Goal: Task Accomplishment & Management: Manage account settings

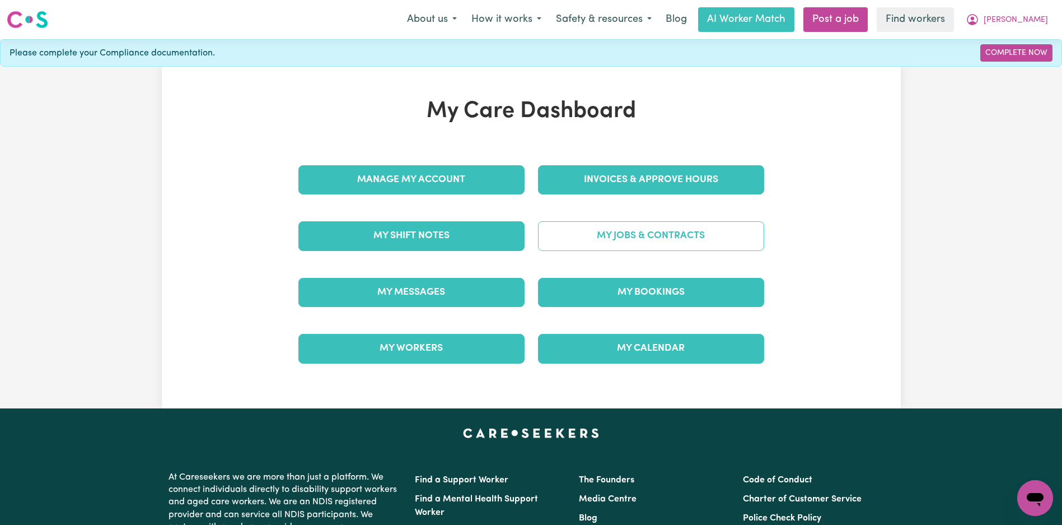
click at [603, 236] on link "My Jobs & Contracts" at bounding box center [651, 235] width 226 height 29
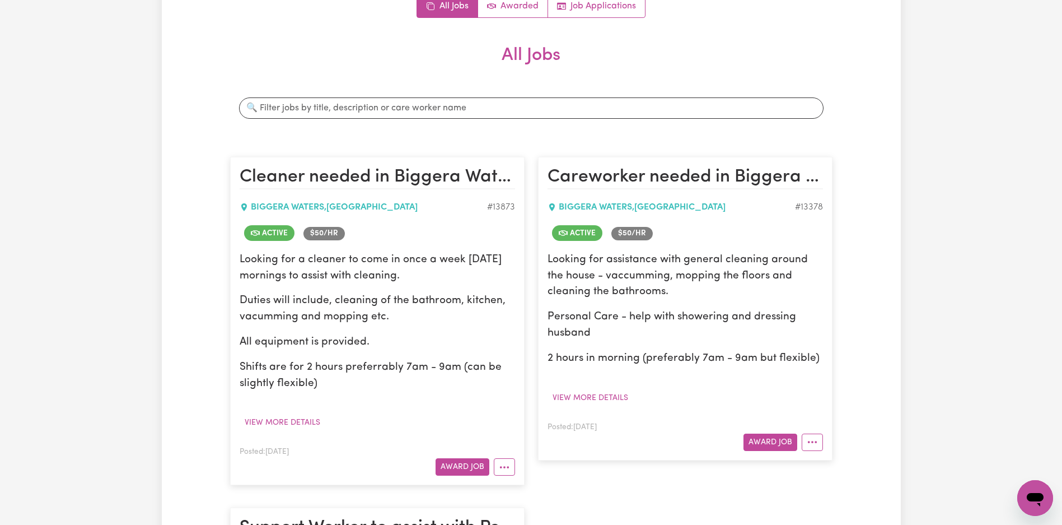
scroll to position [245, 0]
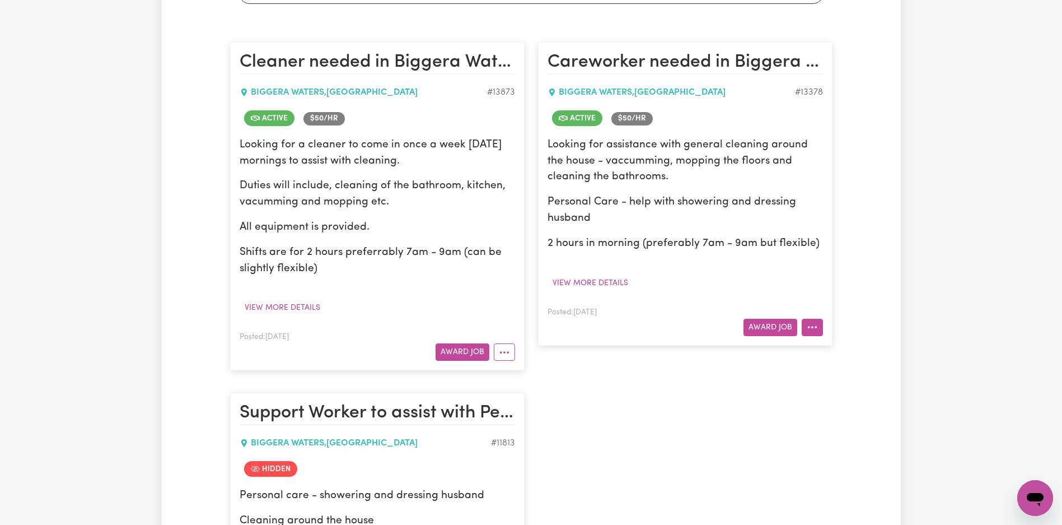
click at [811, 328] on button "More options" at bounding box center [812, 327] width 21 height 17
click at [835, 440] on link "Edit Job" at bounding box center [856, 443] width 109 height 22
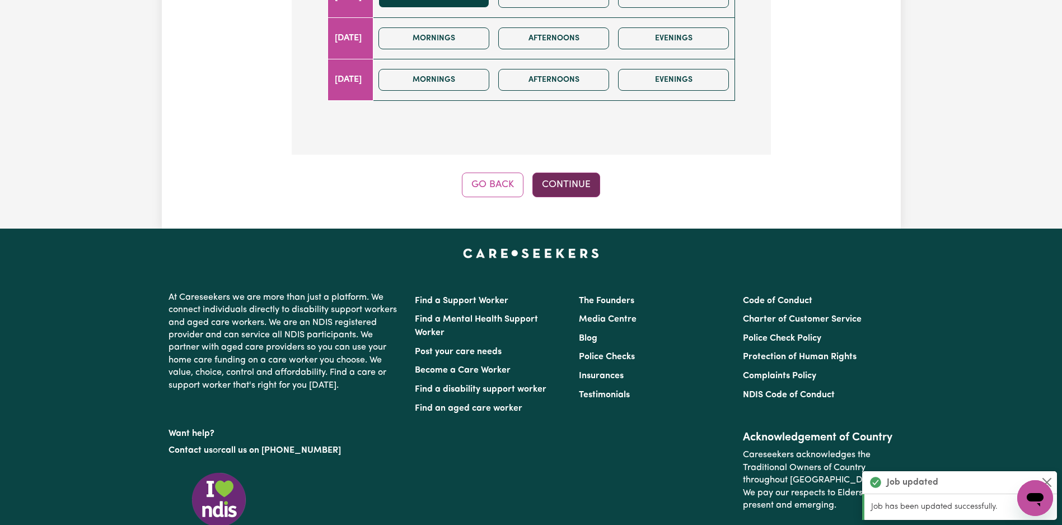
click at [574, 188] on button "Continue" at bounding box center [567, 184] width 68 height 25
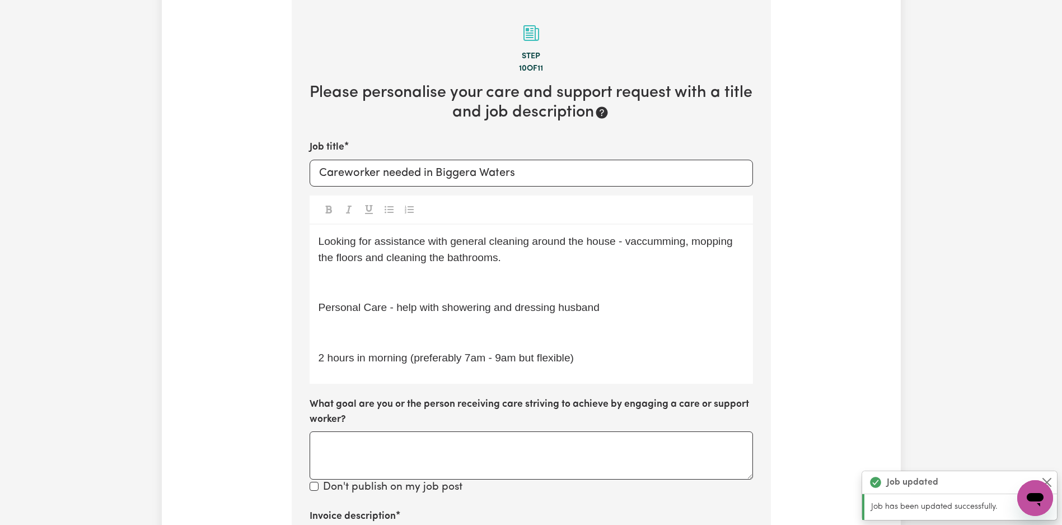
scroll to position [166, 0]
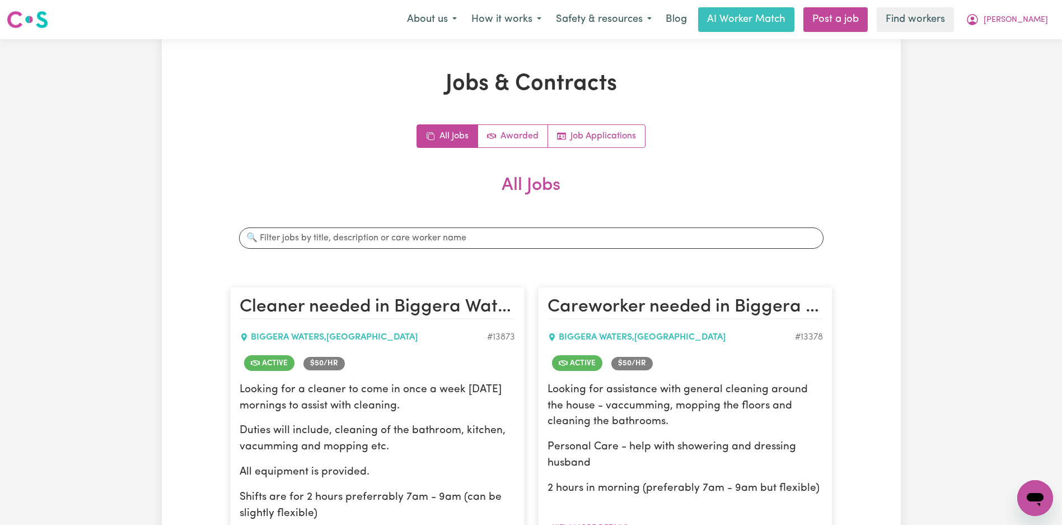
scroll to position [215, 0]
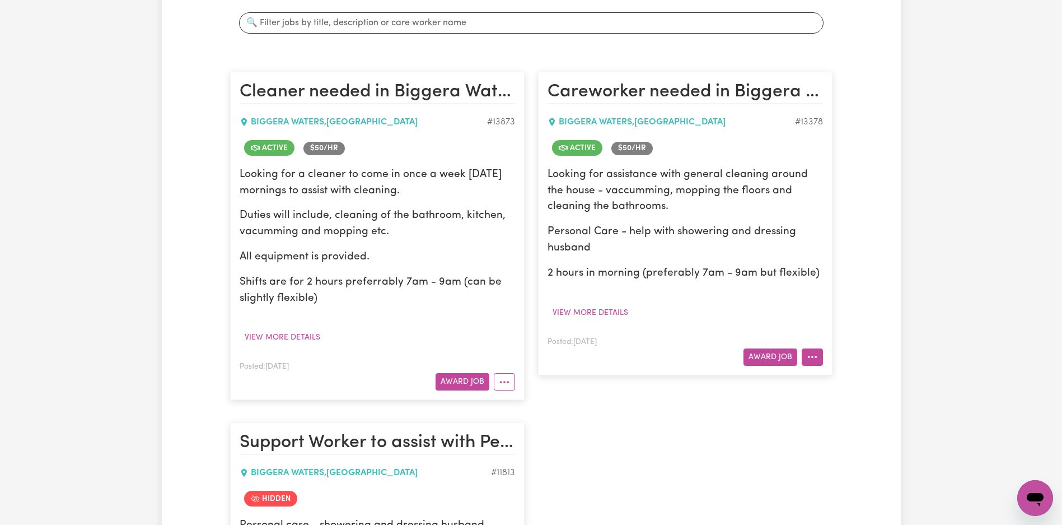
click at [814, 358] on button "More options" at bounding box center [812, 356] width 21 height 17
click at [851, 473] on link "Edit Job" at bounding box center [856, 472] width 109 height 22
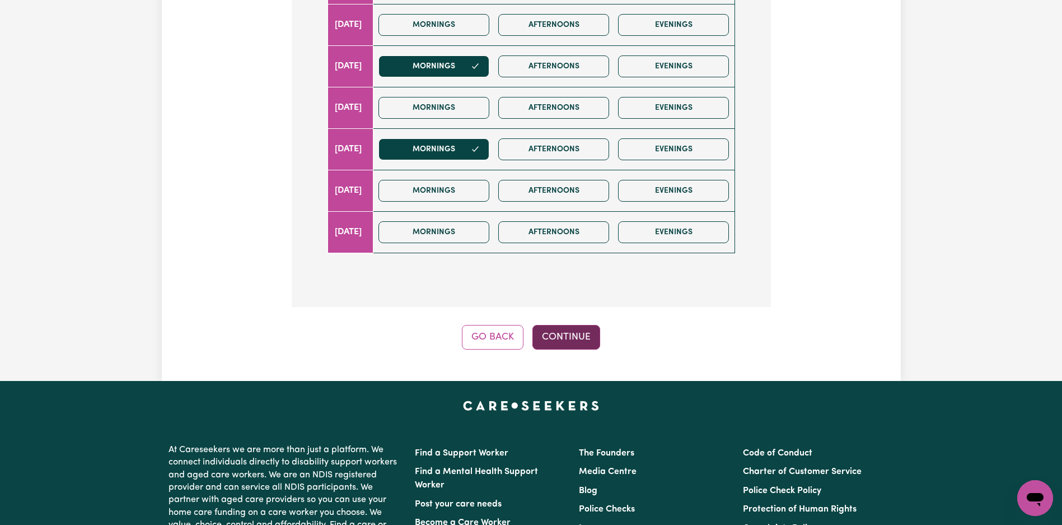
click at [557, 334] on button "Continue" at bounding box center [567, 337] width 68 height 25
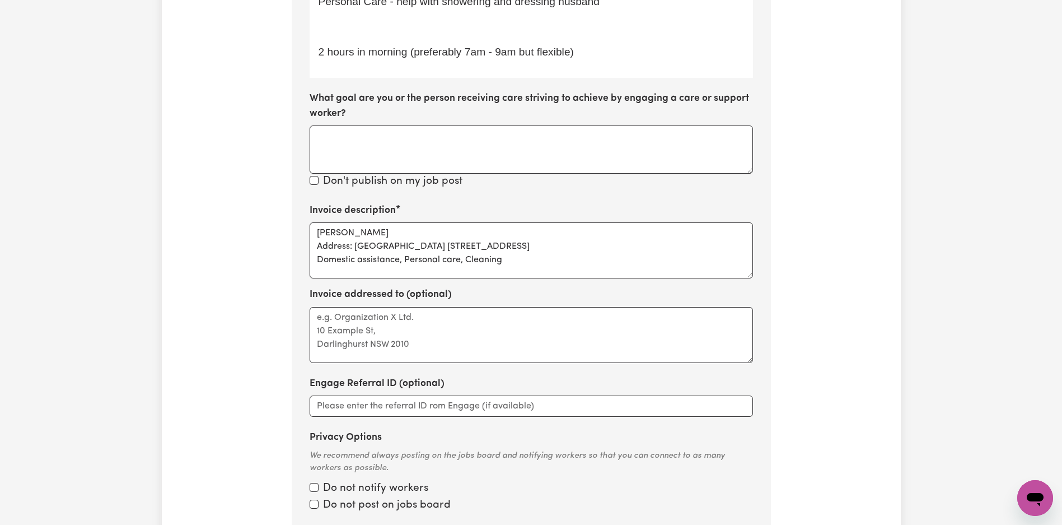
scroll to position [532, 0]
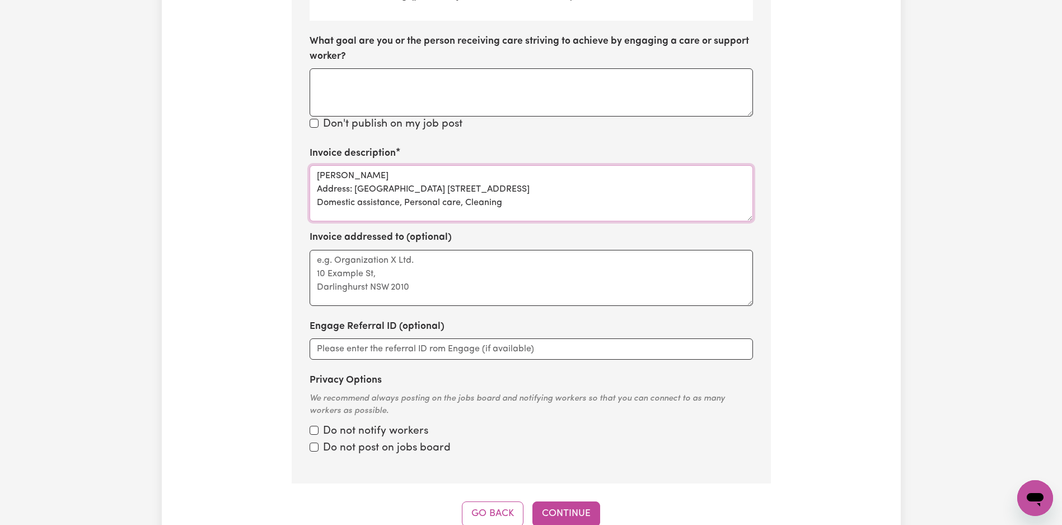
click at [479, 186] on textarea "[PERSON_NAME] Address: [GEOGRAPHIC_DATA] [STREET_ADDRESS] Domestic assistance, …" at bounding box center [532, 193] width 444 height 56
paste textarea "Domestic Assistance"
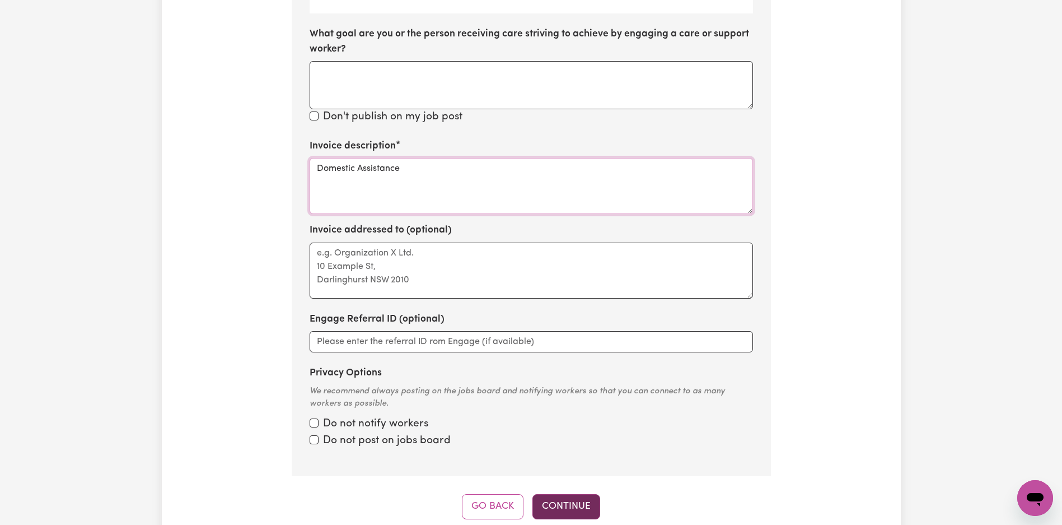
type textarea "Domestic Assistance"
click at [572, 505] on button "Continue" at bounding box center [567, 506] width 68 height 25
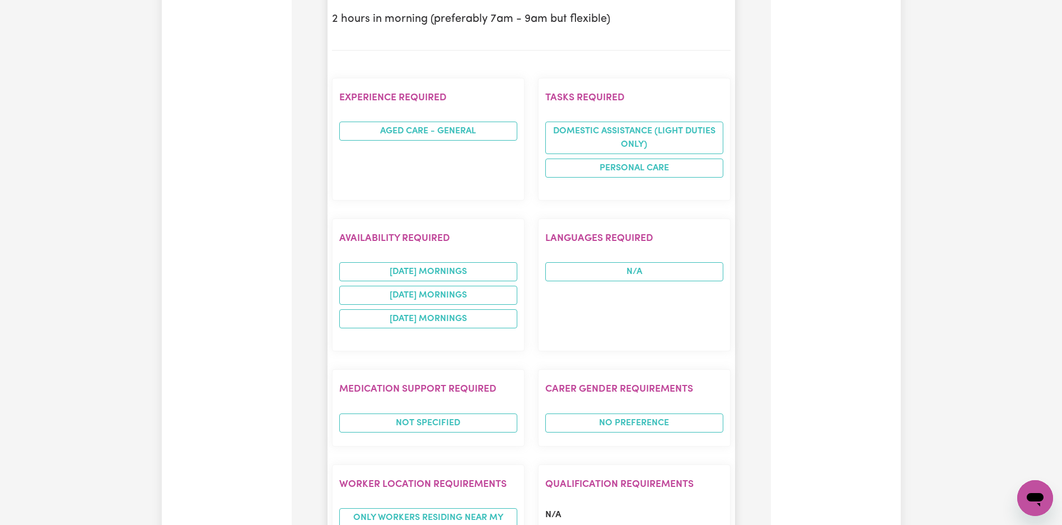
scroll to position [964, 0]
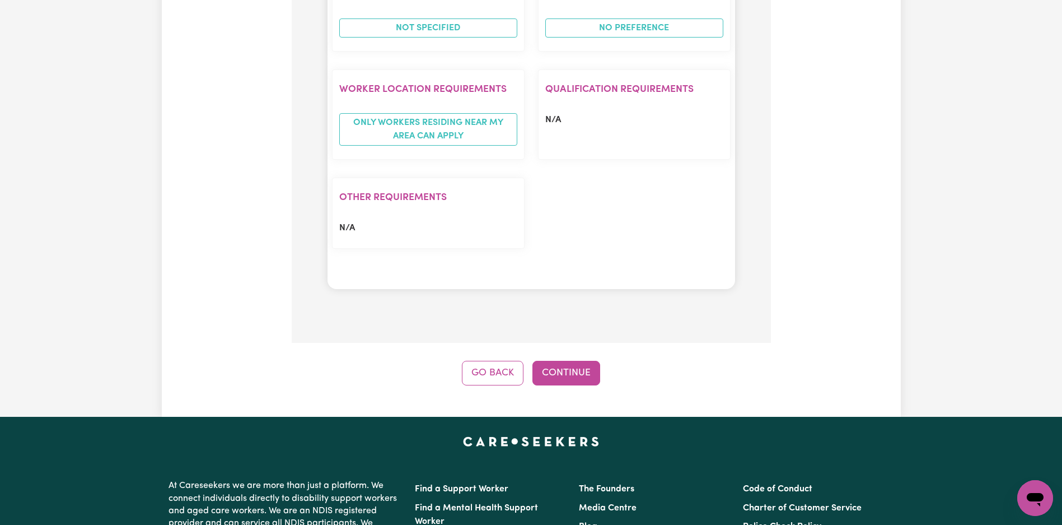
click at [587, 383] on button "Continue" at bounding box center [567, 373] width 68 height 25
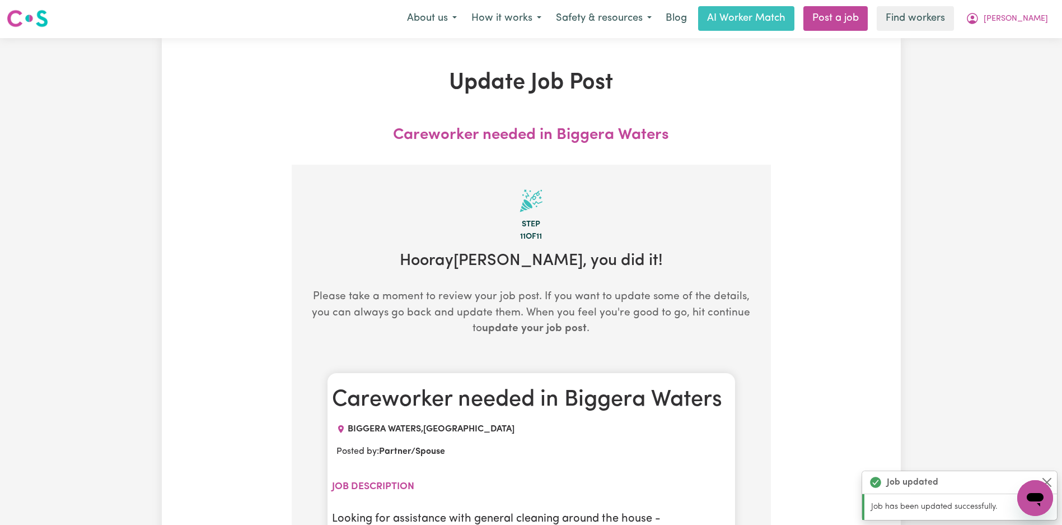
scroll to position [0, 0]
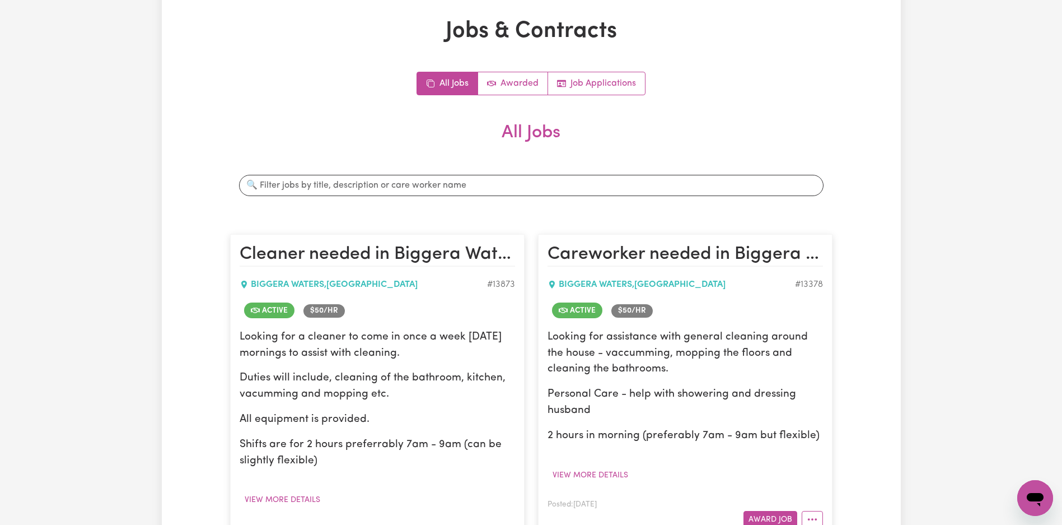
scroll to position [168, 0]
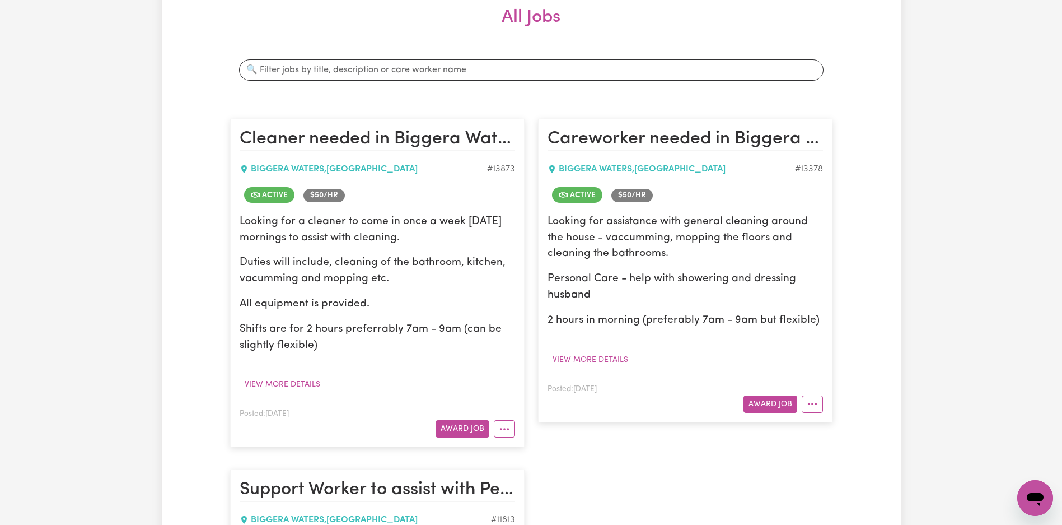
drag, startPoint x: 507, startPoint y: 431, endPoint x: 515, endPoint y: 433, distance: 8.6
click at [507, 431] on icon "More options" at bounding box center [504, 428] width 11 height 11
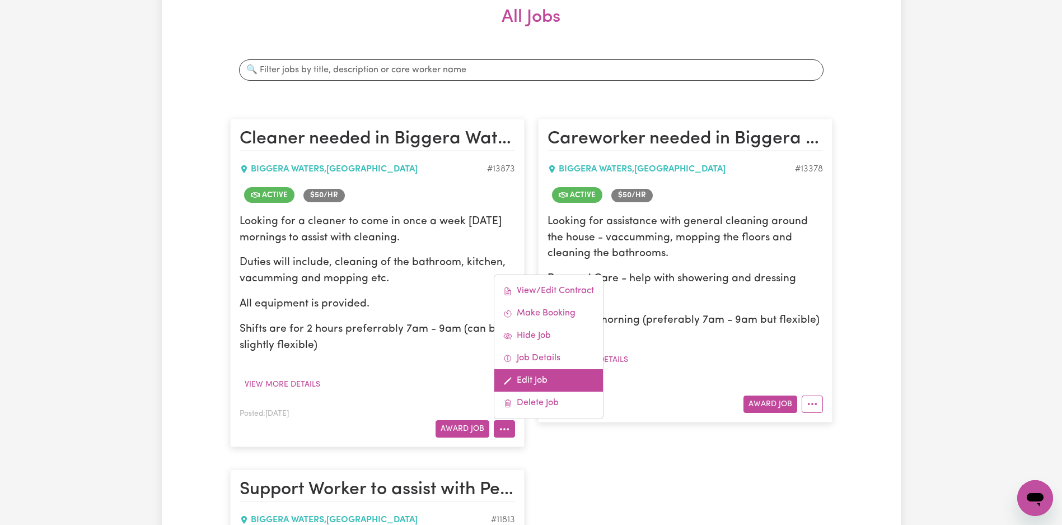
click at [544, 379] on link "Edit Job" at bounding box center [548, 380] width 109 height 22
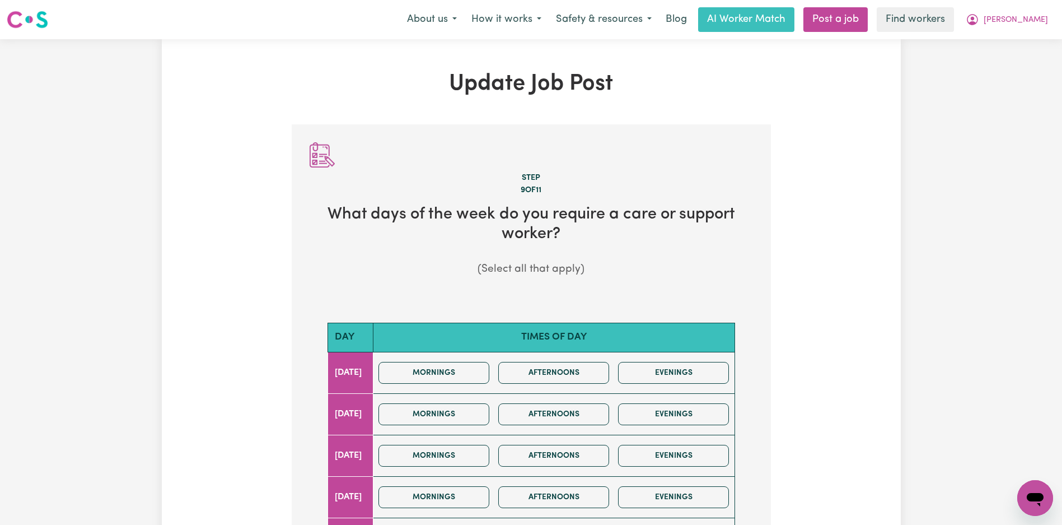
scroll to position [598, 0]
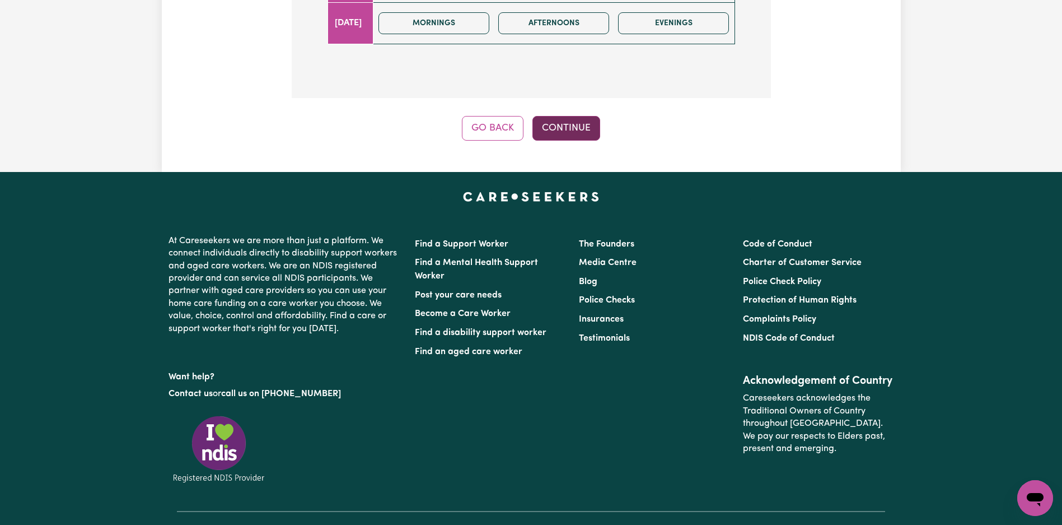
click at [575, 135] on button "Continue" at bounding box center [567, 128] width 68 height 25
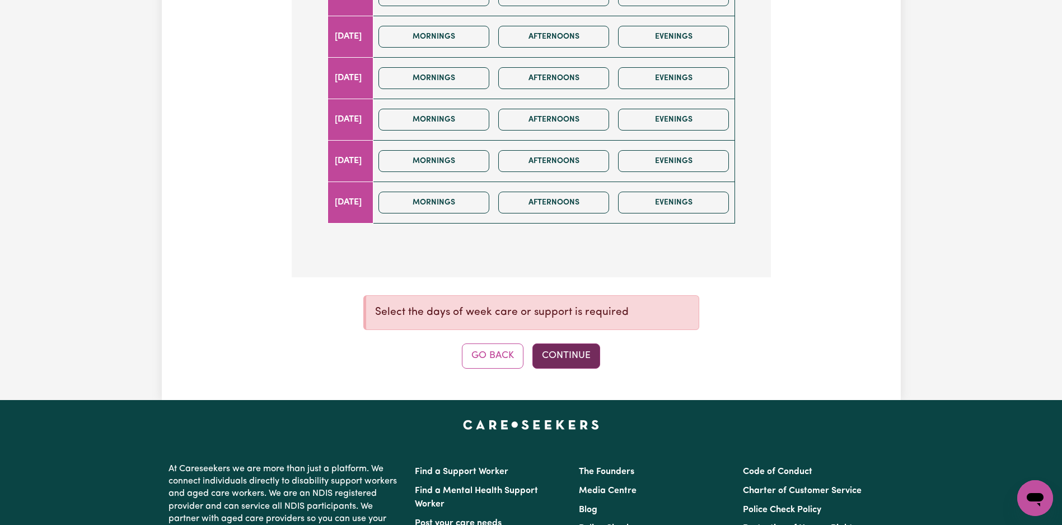
click at [570, 361] on button "Continue" at bounding box center [567, 355] width 68 height 25
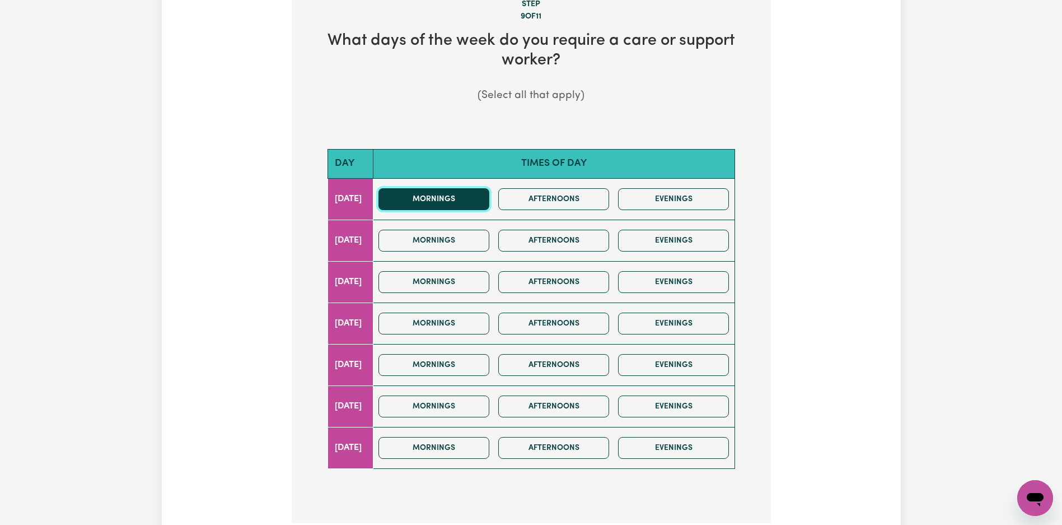
click at [484, 198] on button "Mornings" at bounding box center [434, 199] width 111 height 22
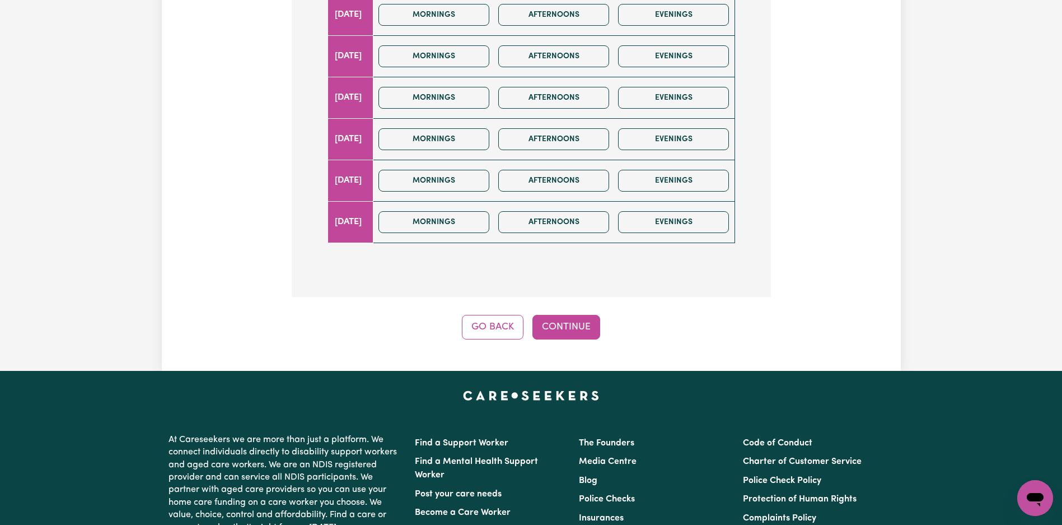
scroll to position [457, 0]
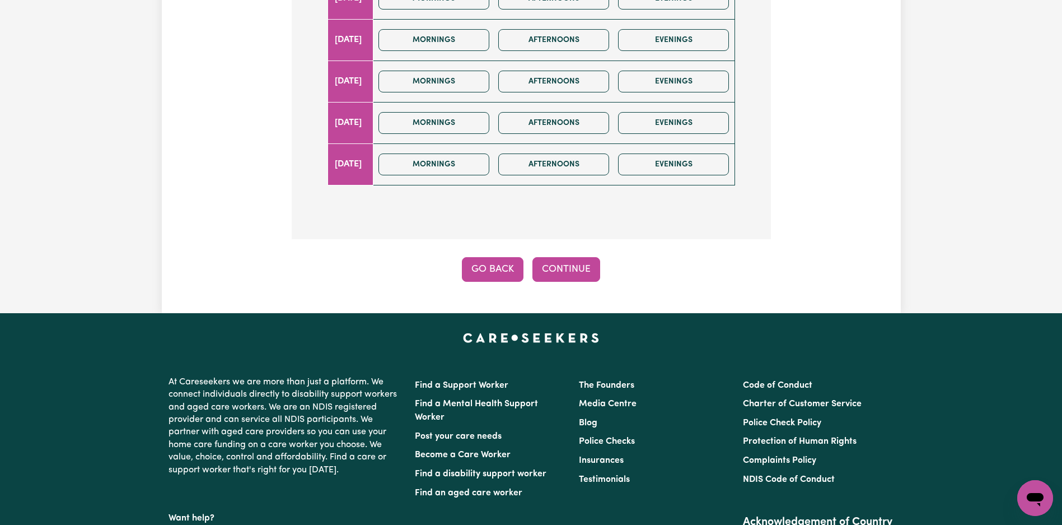
click at [497, 272] on button "Go Back" at bounding box center [493, 269] width 62 height 25
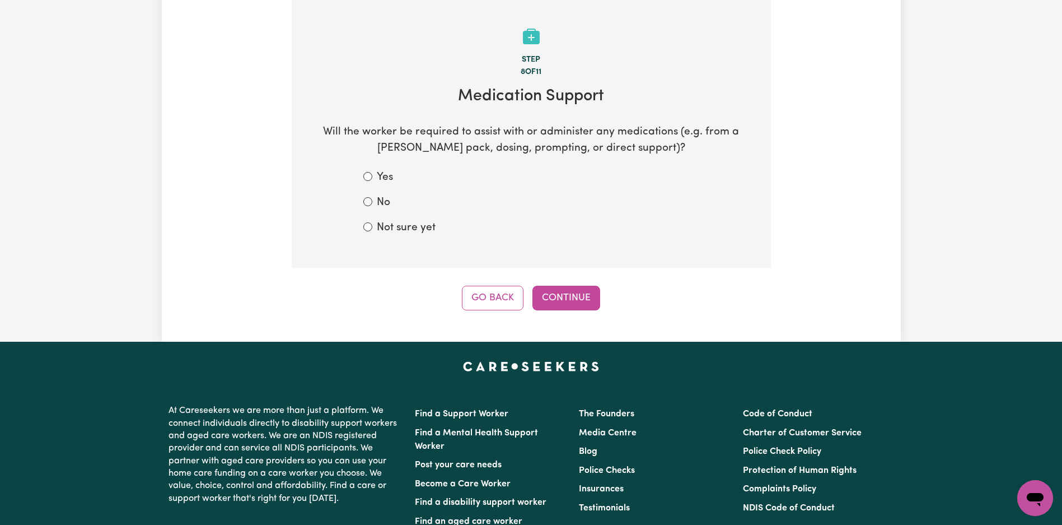
scroll to position [0, 0]
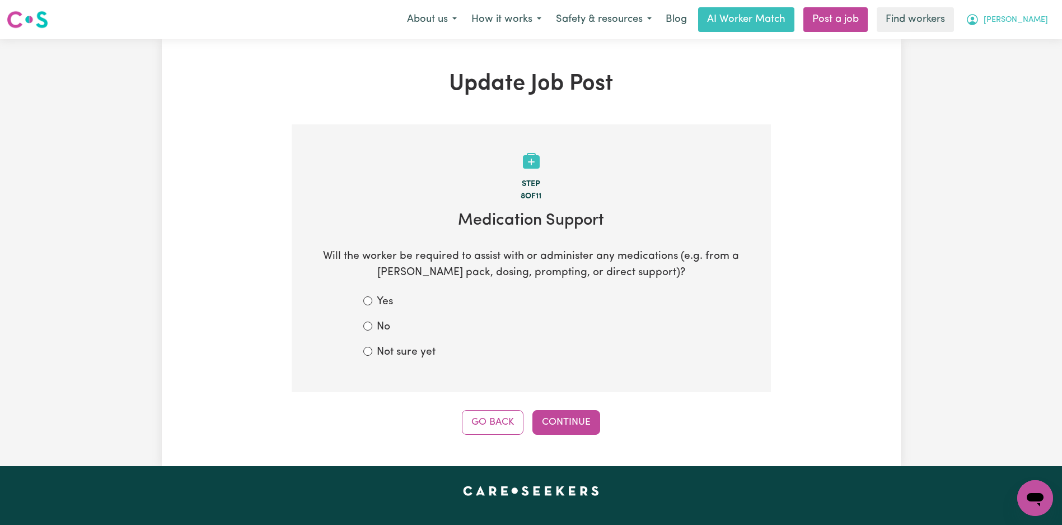
drag, startPoint x: 1051, startPoint y: 13, endPoint x: 1046, endPoint y: 26, distance: 13.8
click at [1052, 13] on button "[PERSON_NAME]" at bounding box center [1007, 20] width 97 height 24
click at [1031, 47] on link "My Dashboard" at bounding box center [1011, 43] width 88 height 21
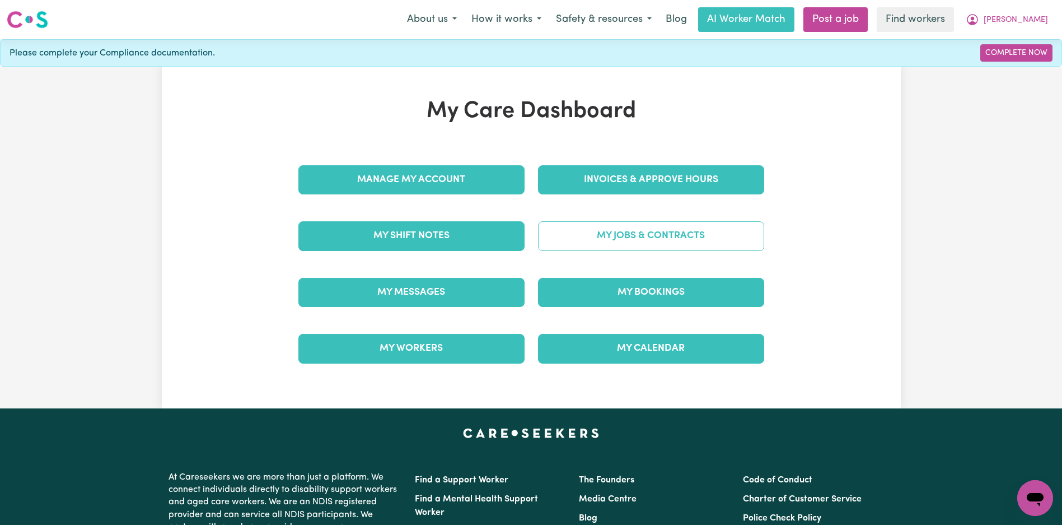
click at [644, 231] on link "My Jobs & Contracts" at bounding box center [651, 235] width 226 height 29
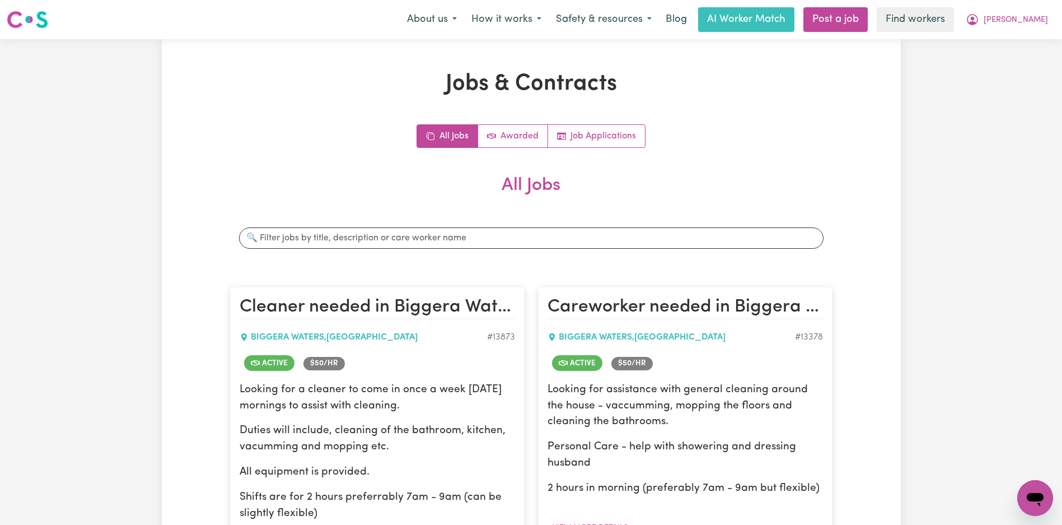
scroll to position [194, 0]
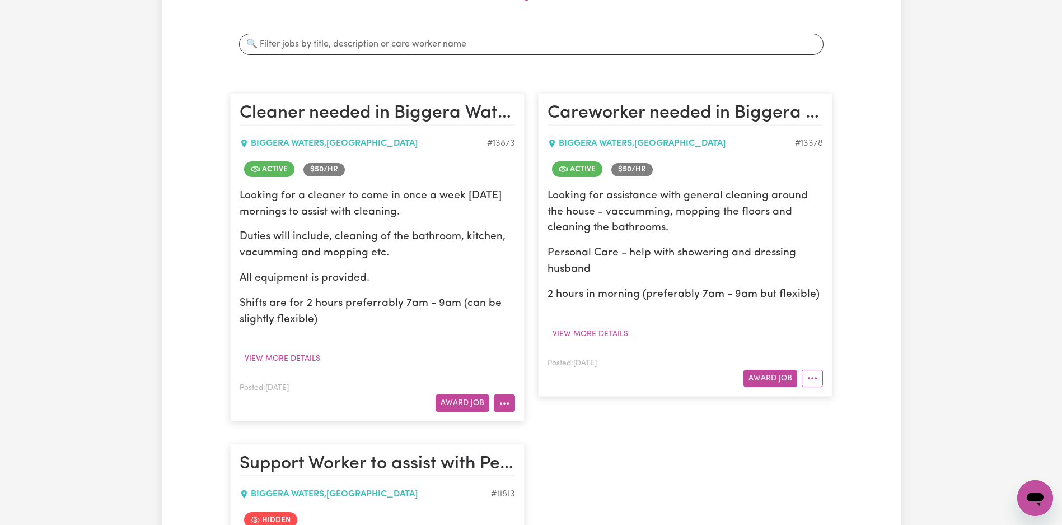
click at [503, 401] on icon "More options" at bounding box center [504, 403] width 11 height 11
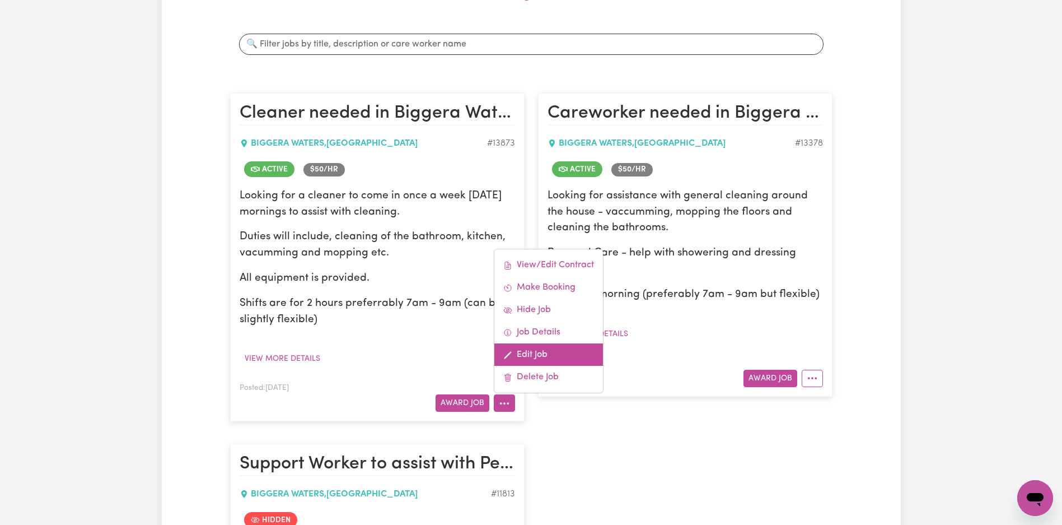
click at [552, 345] on link "Edit Job" at bounding box center [548, 354] width 109 height 22
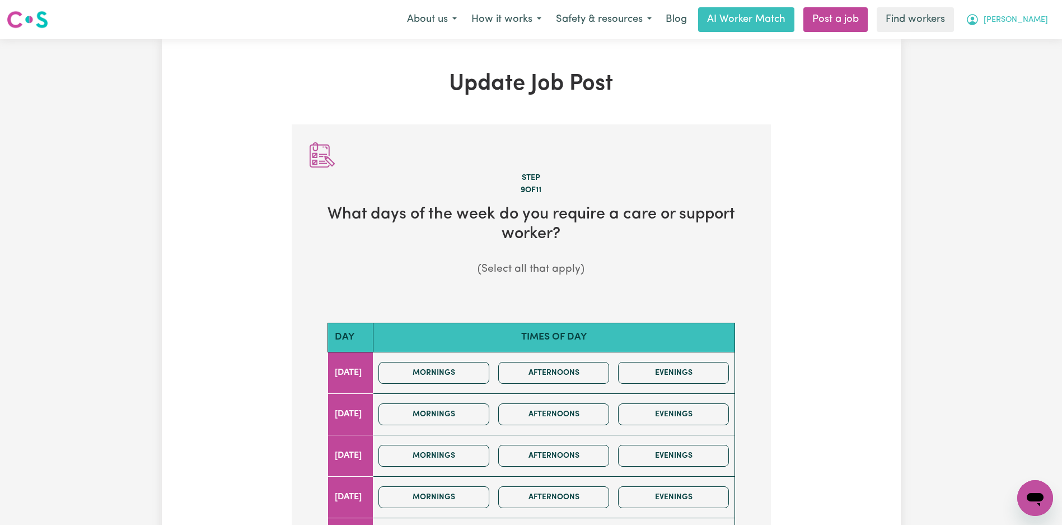
click at [1034, 12] on button "[PERSON_NAME]" at bounding box center [1007, 20] width 97 height 24
click at [1024, 50] on link "My Dashboard" at bounding box center [1011, 43] width 88 height 21
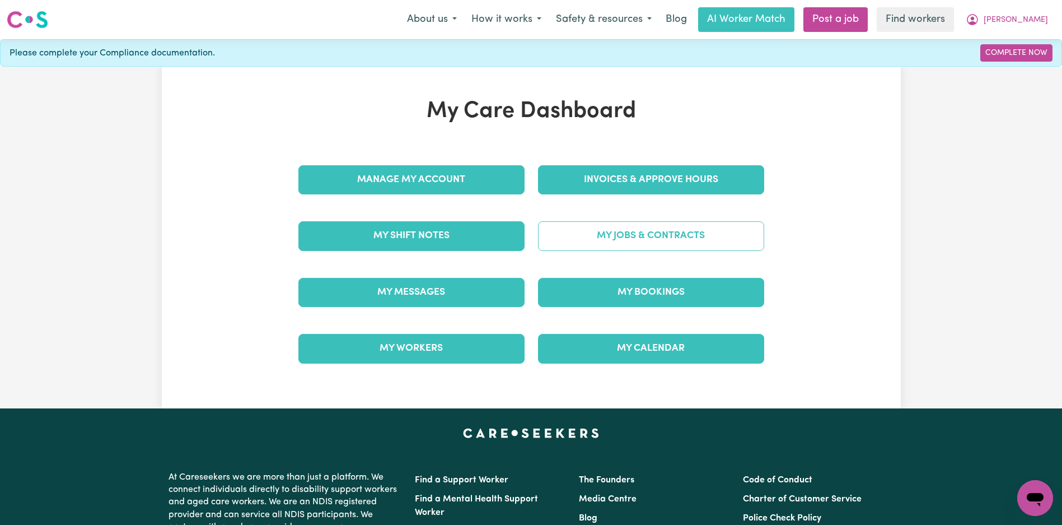
click at [634, 223] on link "My Jobs & Contracts" at bounding box center [651, 235] width 226 height 29
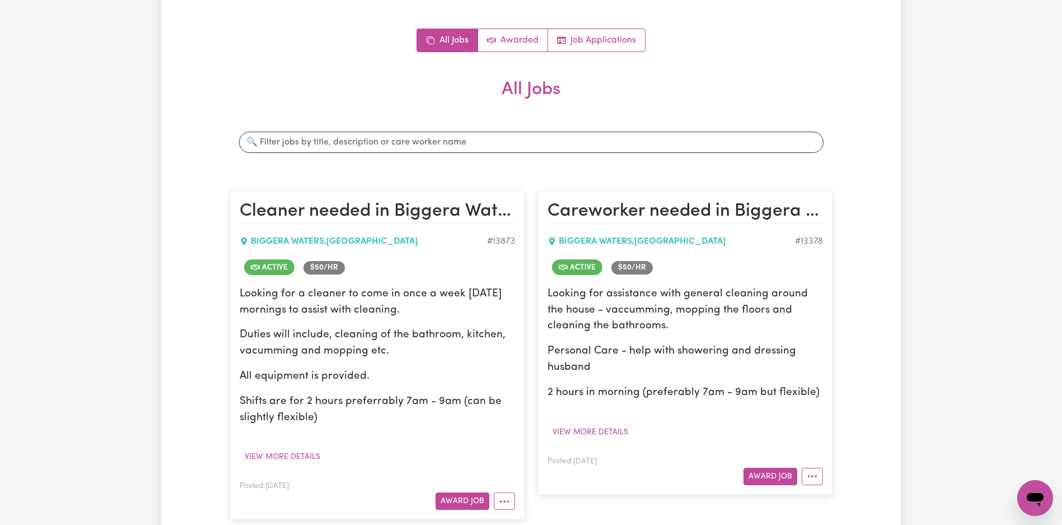
scroll to position [153, 0]
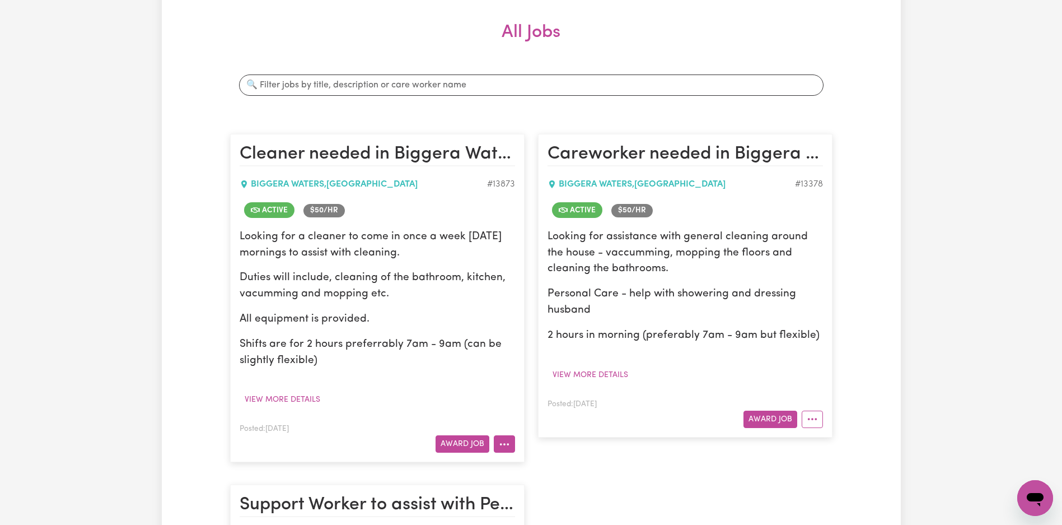
click at [505, 448] on icon "More options" at bounding box center [504, 443] width 11 height 11
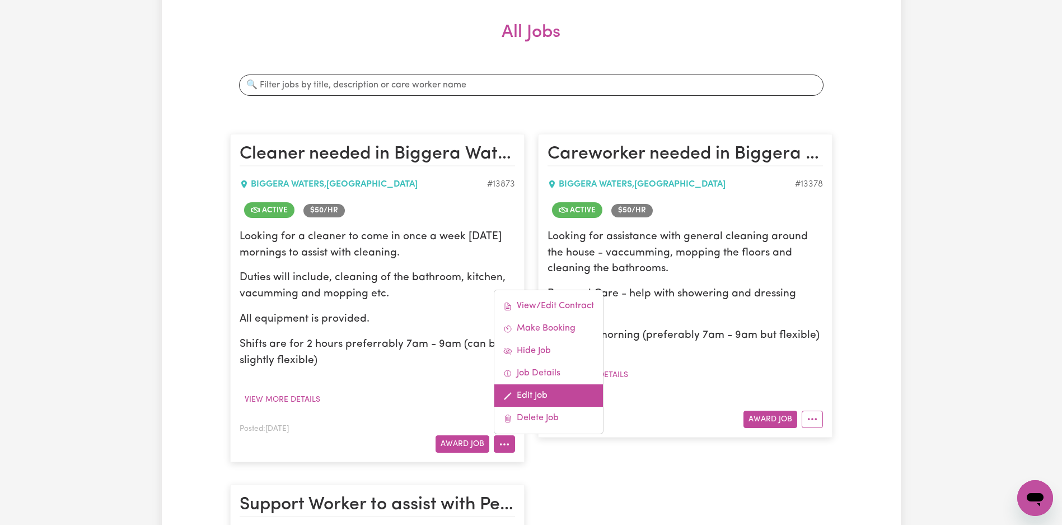
click at [544, 394] on link "Edit Job" at bounding box center [548, 395] width 109 height 22
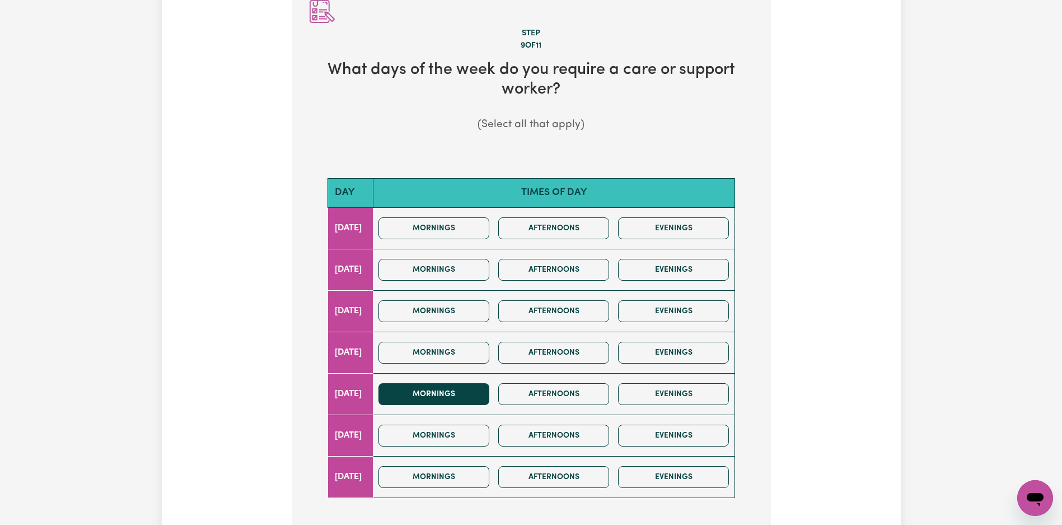
click at [461, 405] on div "Mornings Afternoons Evenings" at bounding box center [554, 394] width 360 height 40
click at [469, 396] on button "Mornings" at bounding box center [434, 394] width 111 height 22
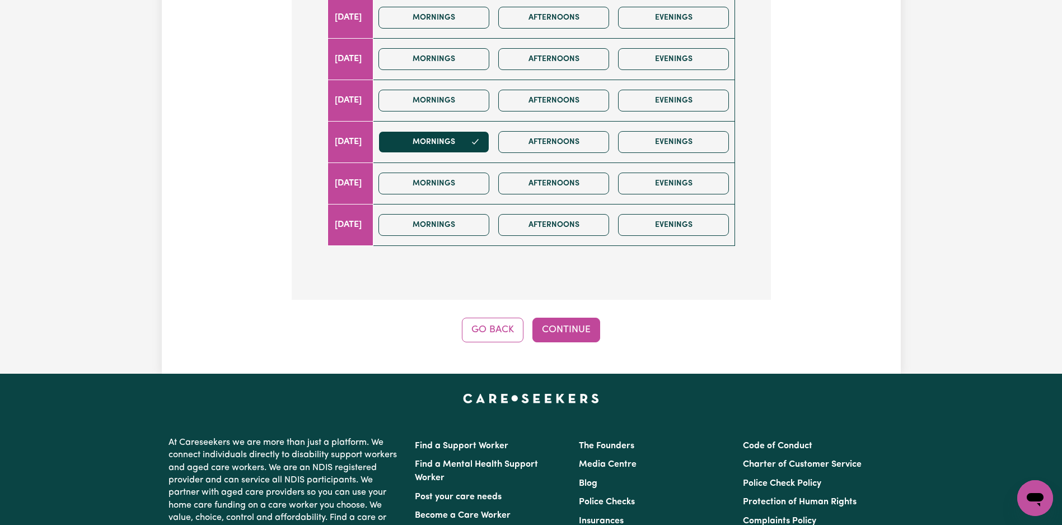
click at [576, 316] on div "Step 9 of 11 What days of the week do you require a care or support worker? (Se…" at bounding box center [531, 35] width 479 height 614
click at [577, 318] on button "Continue" at bounding box center [567, 330] width 68 height 25
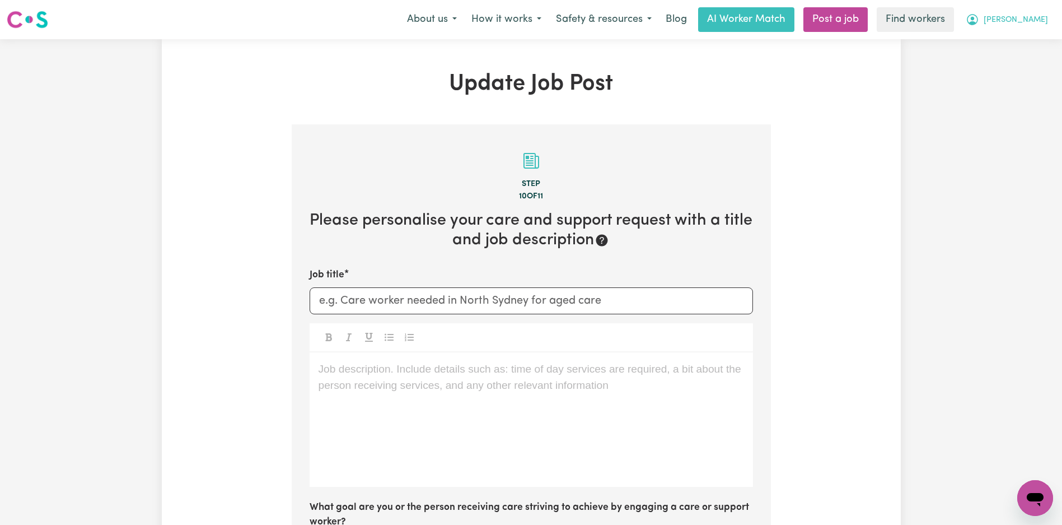
click at [978, 22] on icon "My Account" at bounding box center [972, 19] width 11 height 11
click at [1032, 43] on link "My Dashboard" at bounding box center [1011, 43] width 88 height 21
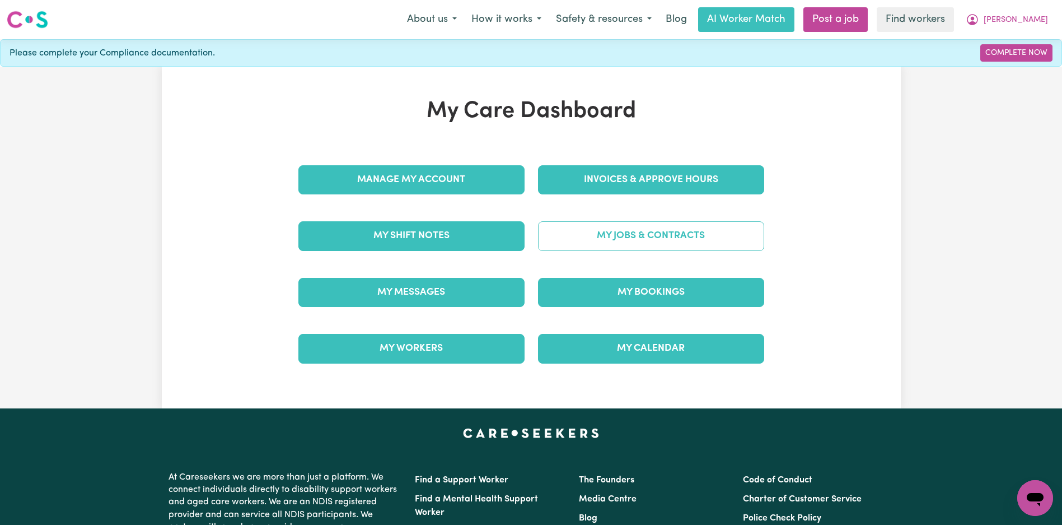
click at [618, 230] on link "My Jobs & Contracts" at bounding box center [651, 235] width 226 height 29
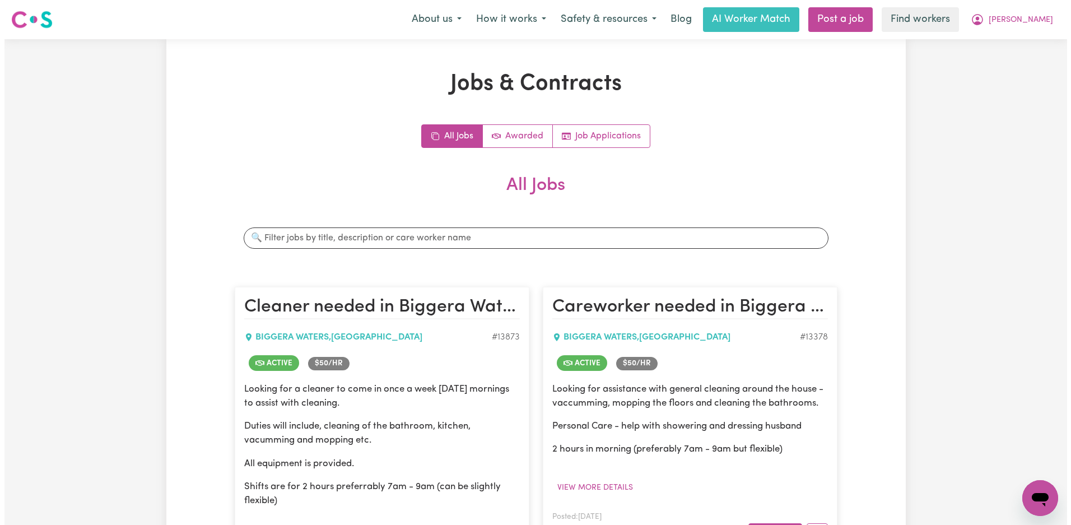
scroll to position [158, 0]
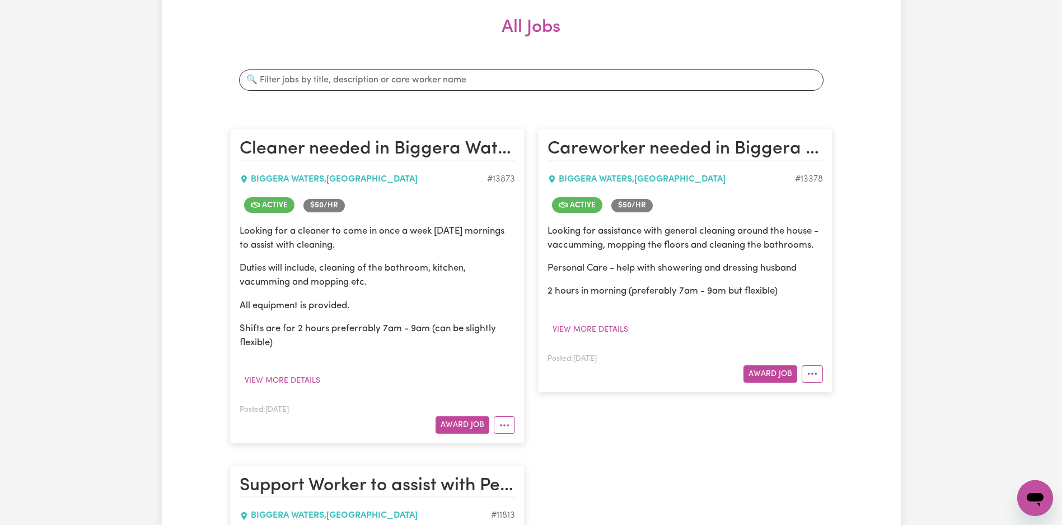
click at [293, 368] on div "Looking for a cleaner to come in once a week on Friday mornings to assist with …" at bounding box center [378, 306] width 276 height 165
click at [293, 371] on div "Looking for a cleaner to come in once a week on Friday mornings to assist with …" at bounding box center [378, 306] width 276 height 165
click at [292, 364] on div "Looking for a cleaner to come in once a week on Friday mornings to assist with …" at bounding box center [378, 306] width 276 height 165
click at [290, 368] on div "Looking for a cleaner to come in once a week on Friday mornings to assist with …" at bounding box center [378, 306] width 276 height 165
click at [289, 373] on button "View more details" at bounding box center [283, 380] width 86 height 17
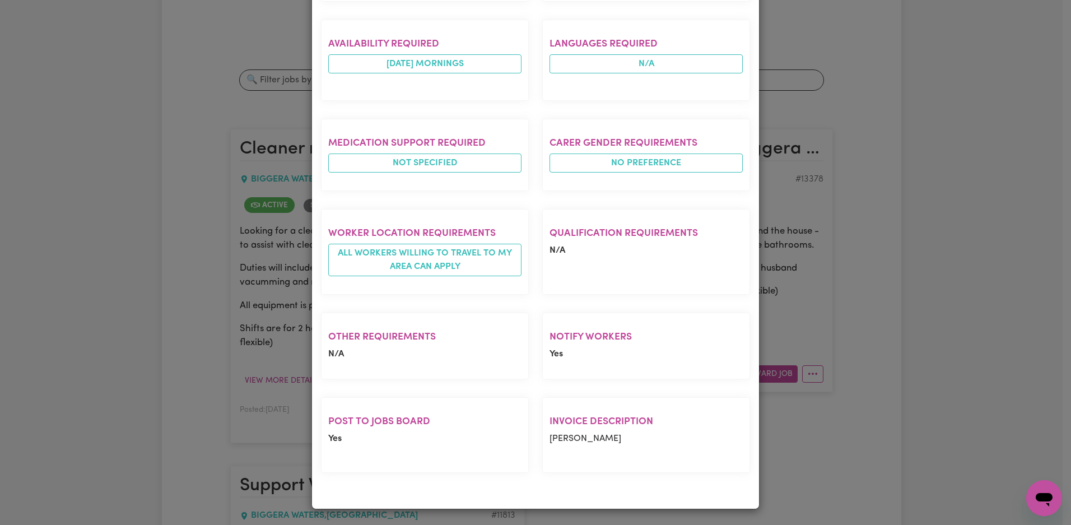
scroll to position [0, 0]
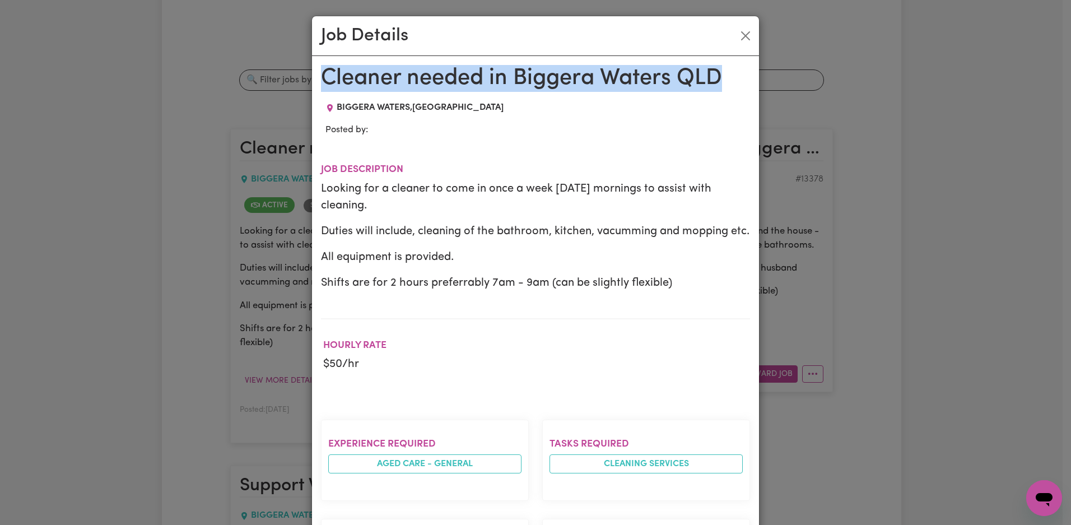
drag, startPoint x: 313, startPoint y: 73, endPoint x: 793, endPoint y: 80, distance: 480.0
click at [793, 80] on div "Job Details Cleaner needed in Biggera Waters QLD BIGGERA WATERS , Queensland Po…" at bounding box center [535, 262] width 1071 height 525
copy h1 "Cleaner needed in Biggera Waters QLD"
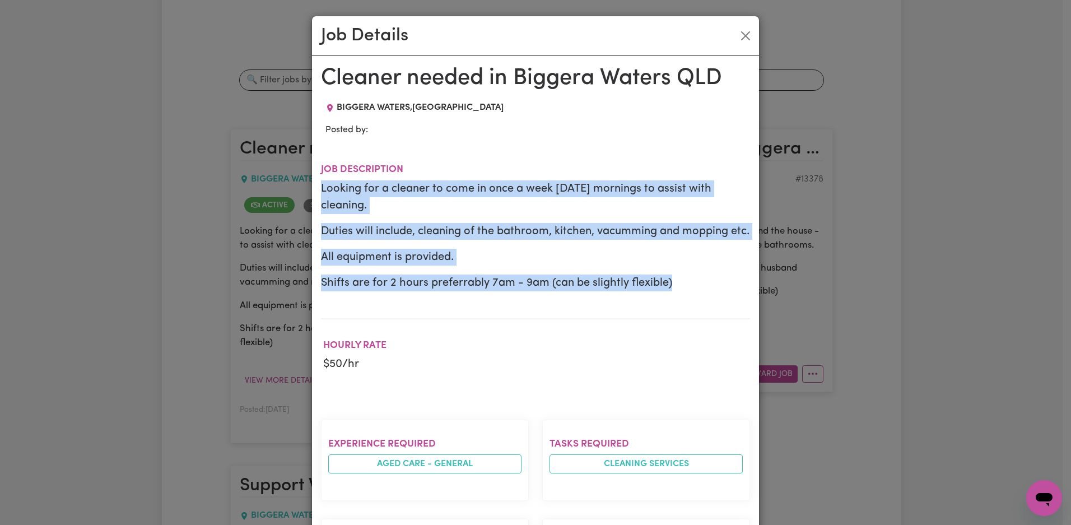
drag, startPoint x: 316, startPoint y: 188, endPoint x: 690, endPoint y: 282, distance: 386.3
click at [690, 282] on div "Cleaner needed in Biggera Waters QLD BIGGERA WATERS , Queensland Posted by: Job…" at bounding box center [535, 531] width 447 height 951
copy div "Looking for a cleaner to come in once a week on Friday mornings to assist with …"
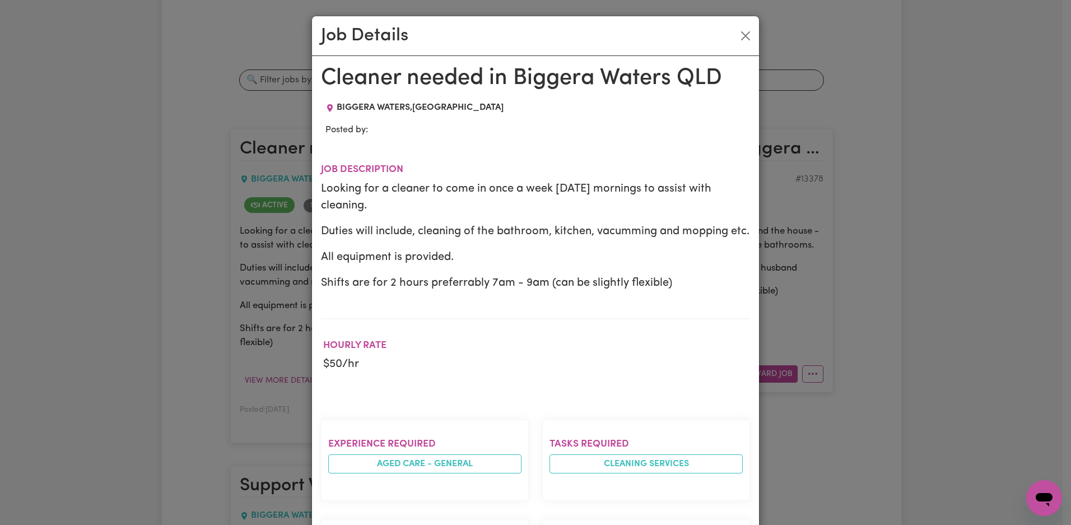
click at [353, 98] on div "Cleaner needed in Biggera Waters QLD BIGGERA WATERS , Queensland Posted by: Job…" at bounding box center [535, 531] width 429 height 933
copy span "BIGGERA"
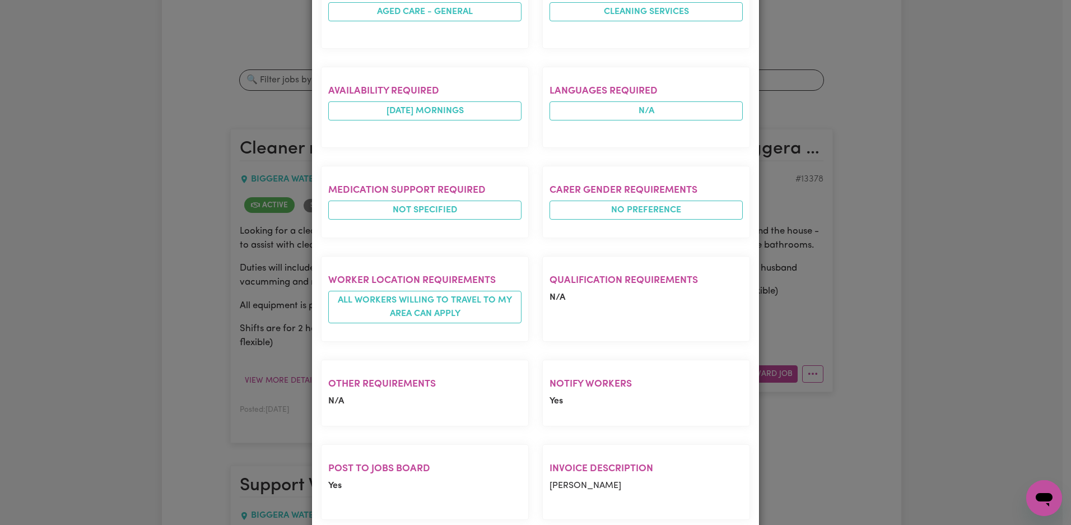
scroll to position [499, 0]
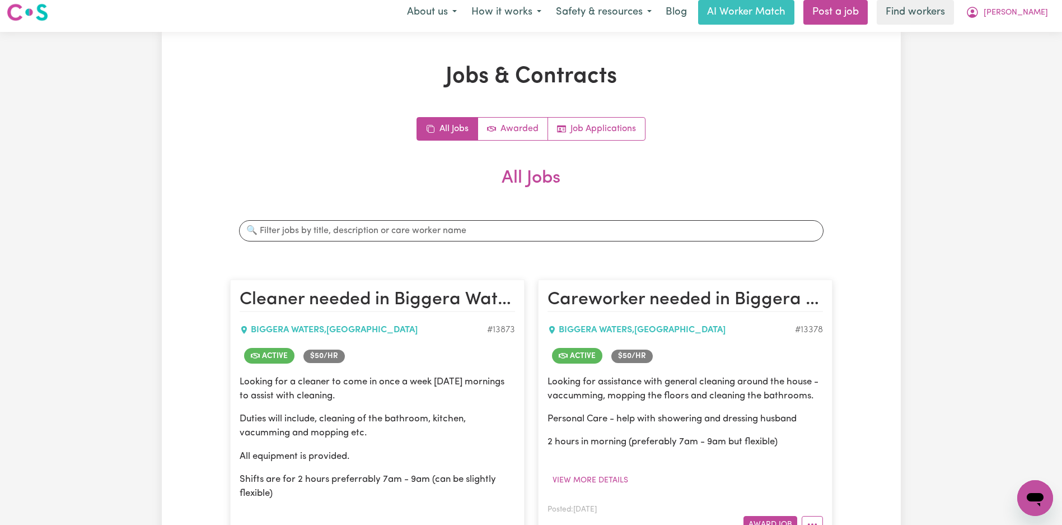
scroll to position [171, 0]
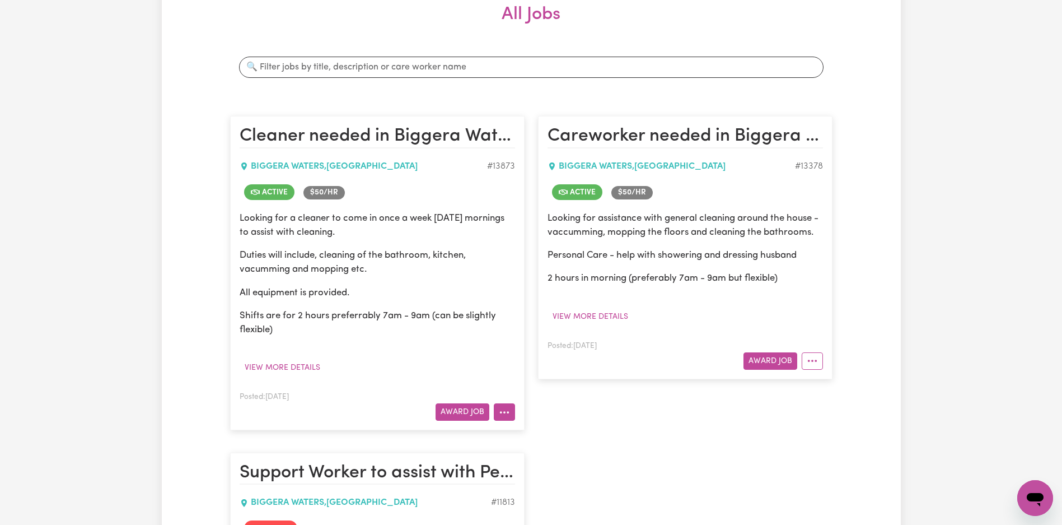
click at [501, 418] on button "More options" at bounding box center [504, 411] width 21 height 17
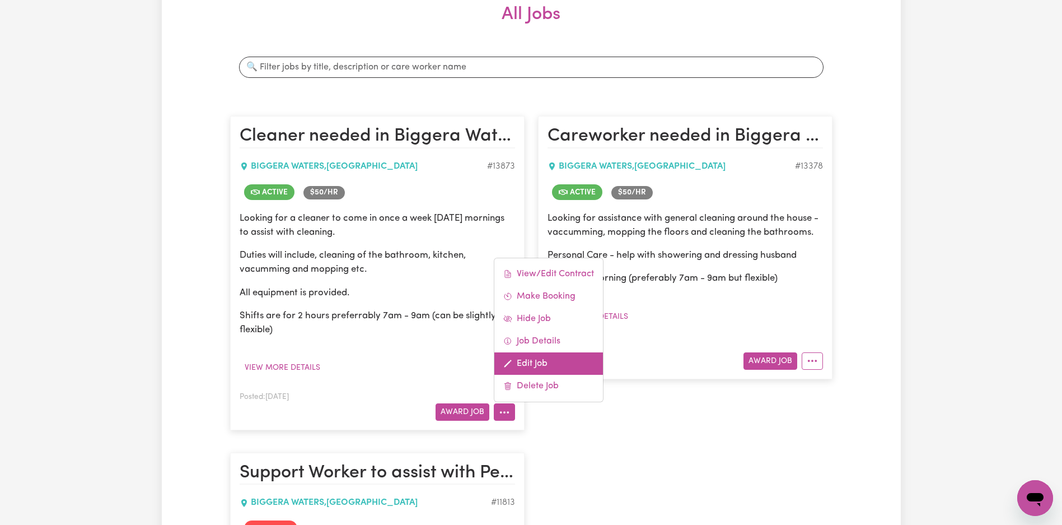
click at [550, 362] on link "Edit Job" at bounding box center [548, 363] width 109 height 22
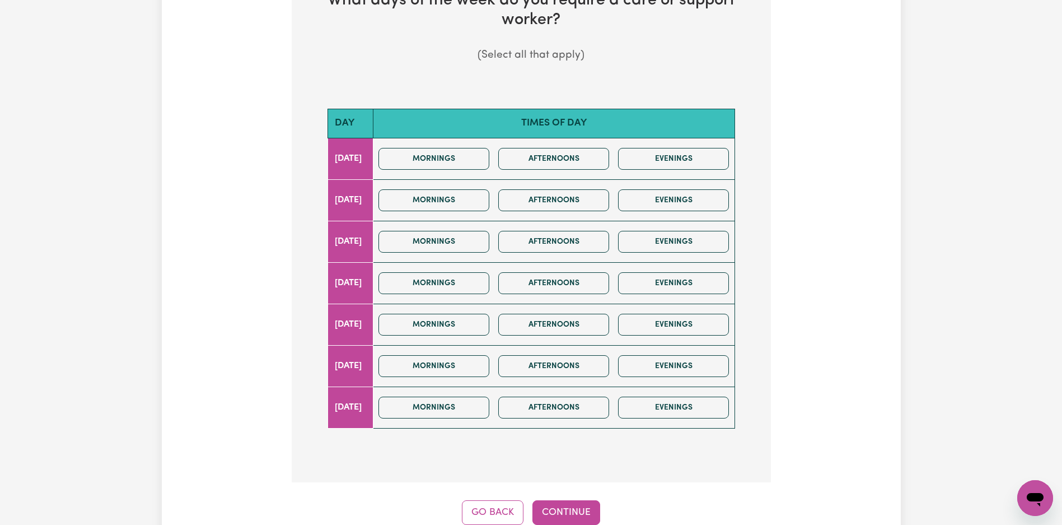
scroll to position [272, 0]
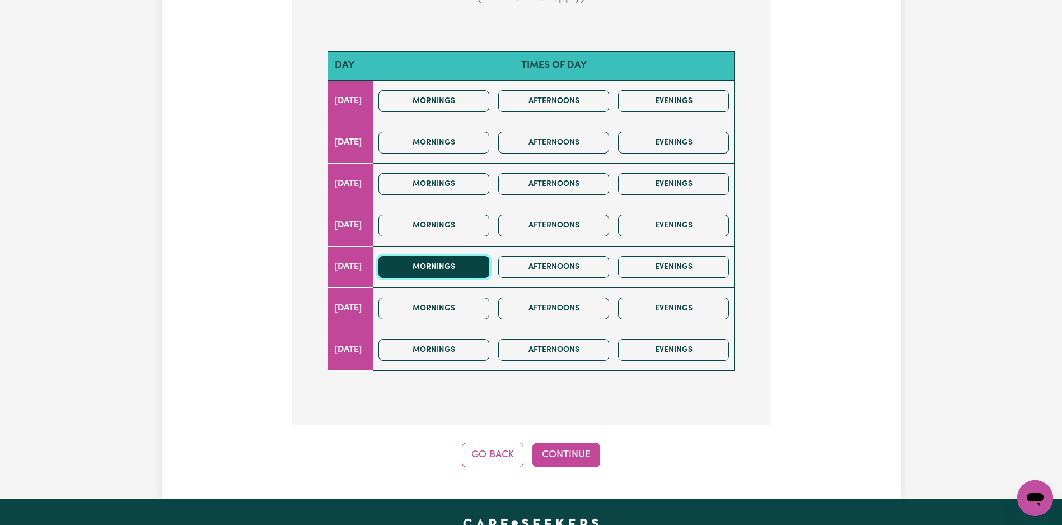
click at [468, 261] on button "Mornings" at bounding box center [434, 267] width 111 height 22
click at [568, 448] on button "Continue" at bounding box center [567, 454] width 68 height 25
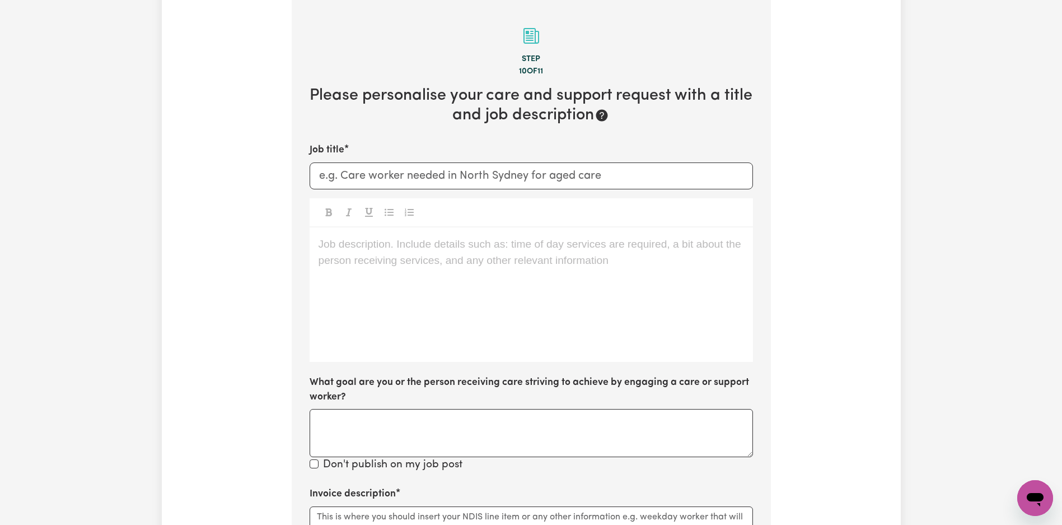
scroll to position [124, 0]
click at [521, 168] on input "Job title" at bounding box center [532, 176] width 444 height 27
paste input "Cleaner needed in Biggera Waters QLD"
type input "Cleaner needed in Biggera Waters QLD"
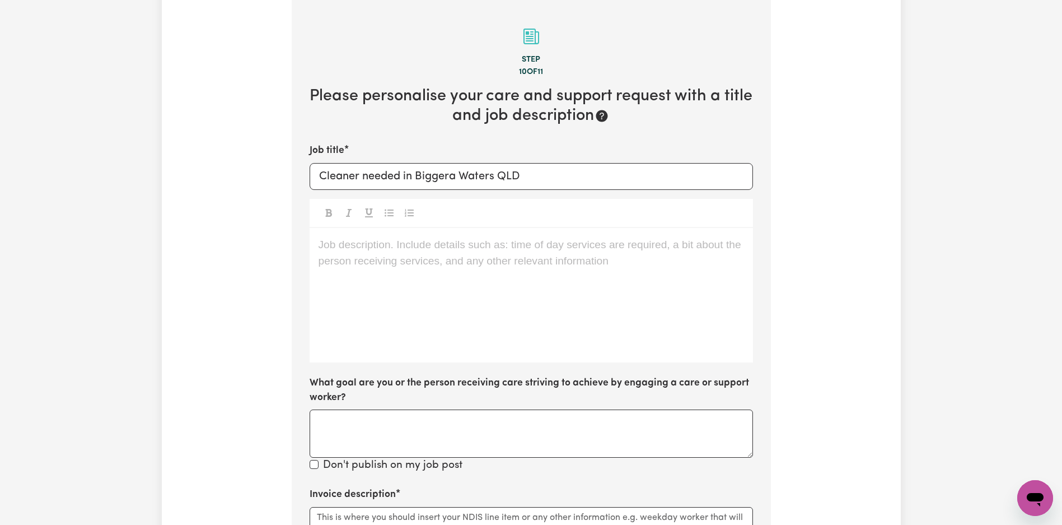
click at [405, 280] on div "Job description. Include details such as: time of day services are required, a …" at bounding box center [532, 295] width 444 height 134
click at [550, 269] on div "Job description. Include details such as: time of day services are required, a …" at bounding box center [532, 295] width 444 height 134
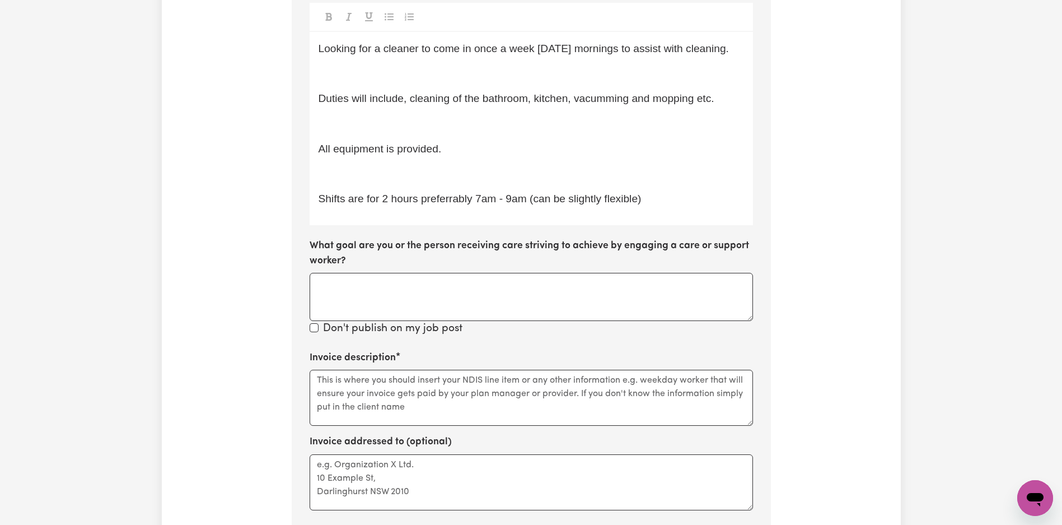
scroll to position [459, 0]
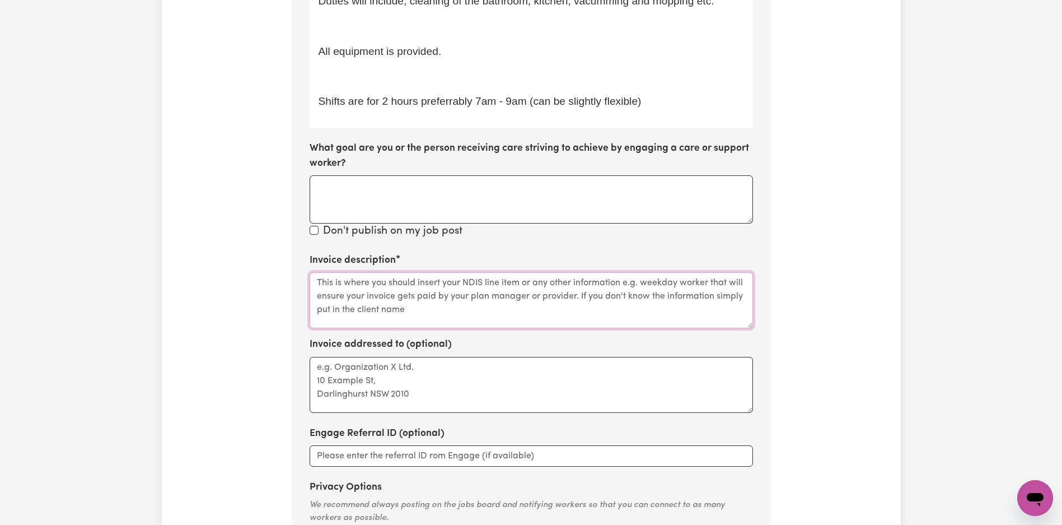
click at [483, 295] on textarea "Invoice description" at bounding box center [532, 300] width 444 height 56
paste textarea "Domestic Assistance"
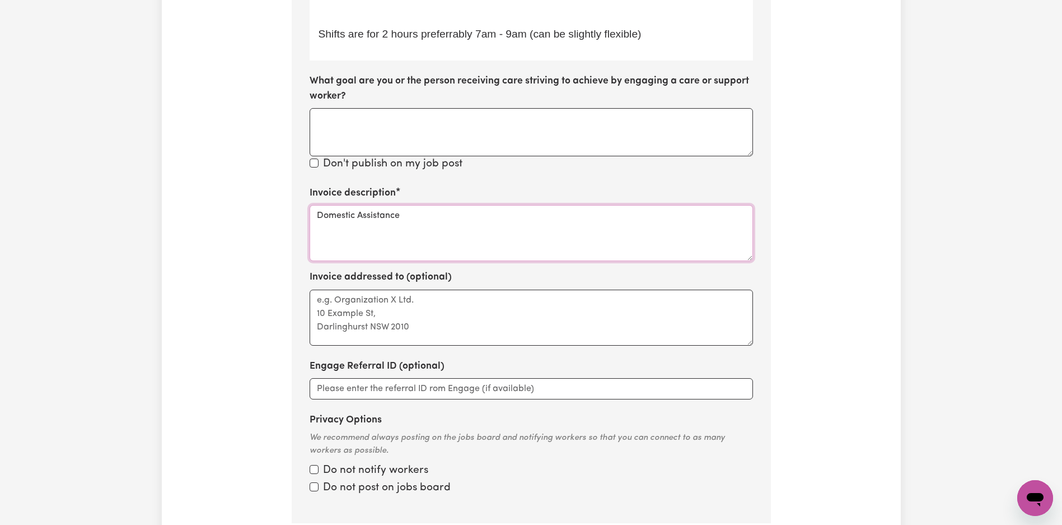
scroll to position [688, 0]
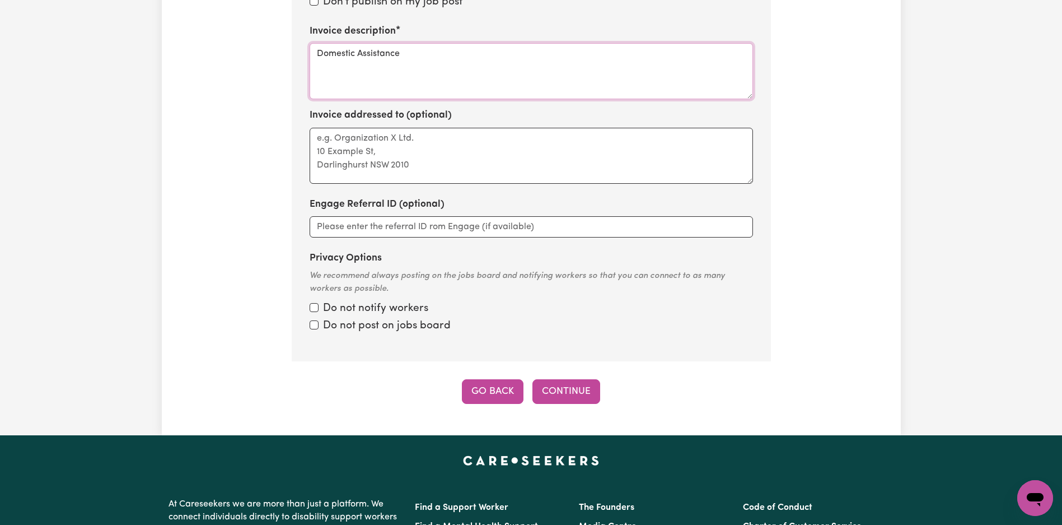
type textarea "Domestic Assistance"
click at [485, 392] on button "Go Back" at bounding box center [493, 391] width 62 height 25
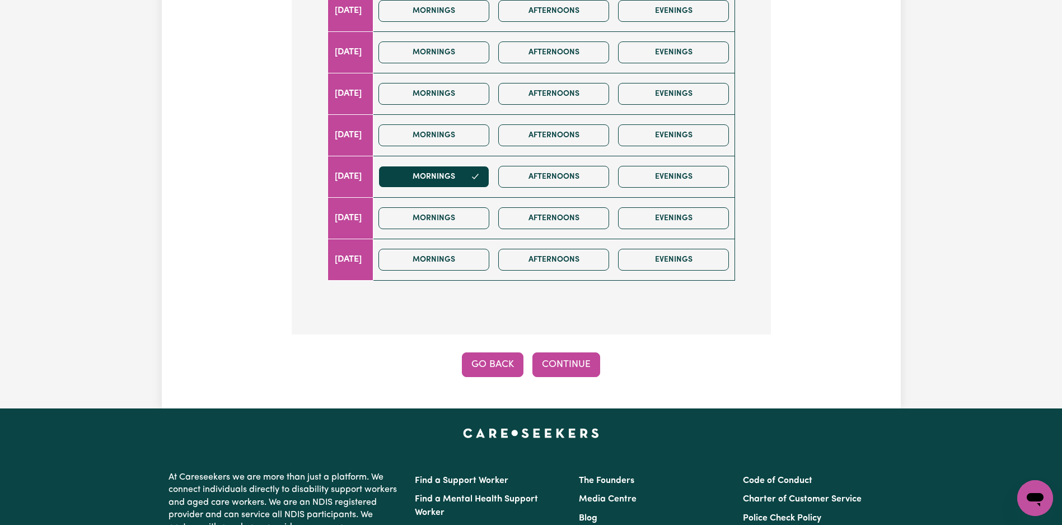
click at [494, 366] on button "Go Back" at bounding box center [493, 364] width 62 height 25
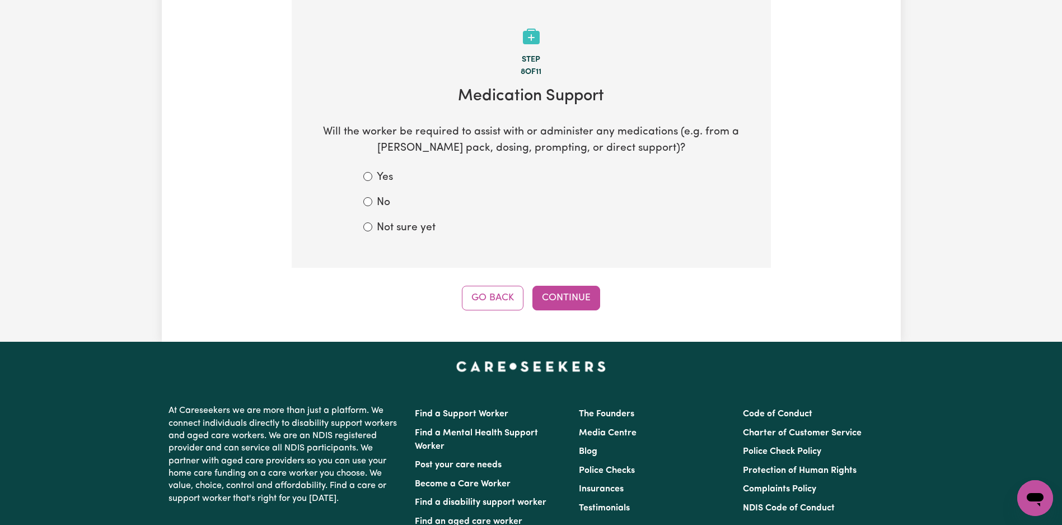
scroll to position [180, 0]
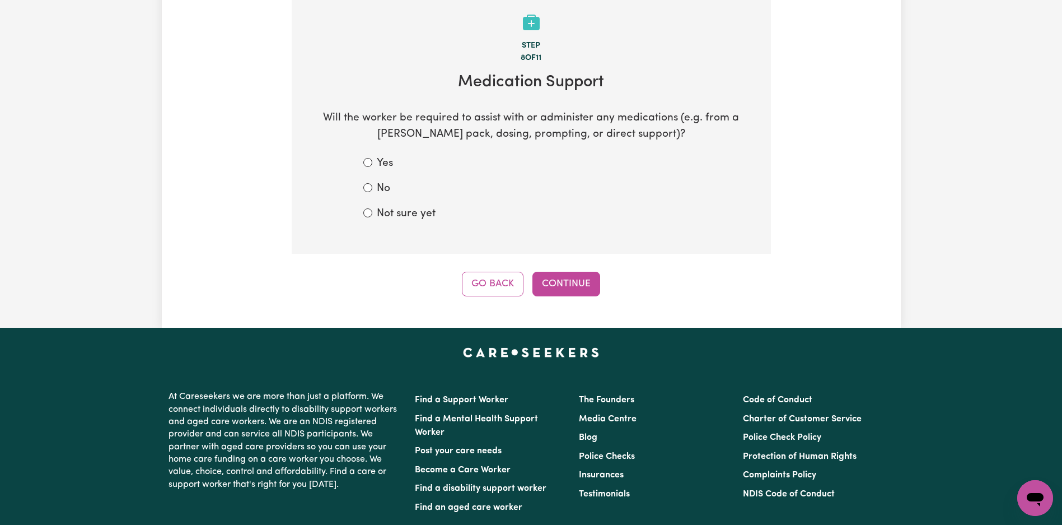
click at [409, 217] on label "Not sure yet" at bounding box center [406, 214] width 59 height 16
click at [372, 217] on input "Not sure yet" at bounding box center [367, 212] width 9 height 9
radio input "true"
click at [507, 291] on button "Go Back" at bounding box center [493, 284] width 62 height 25
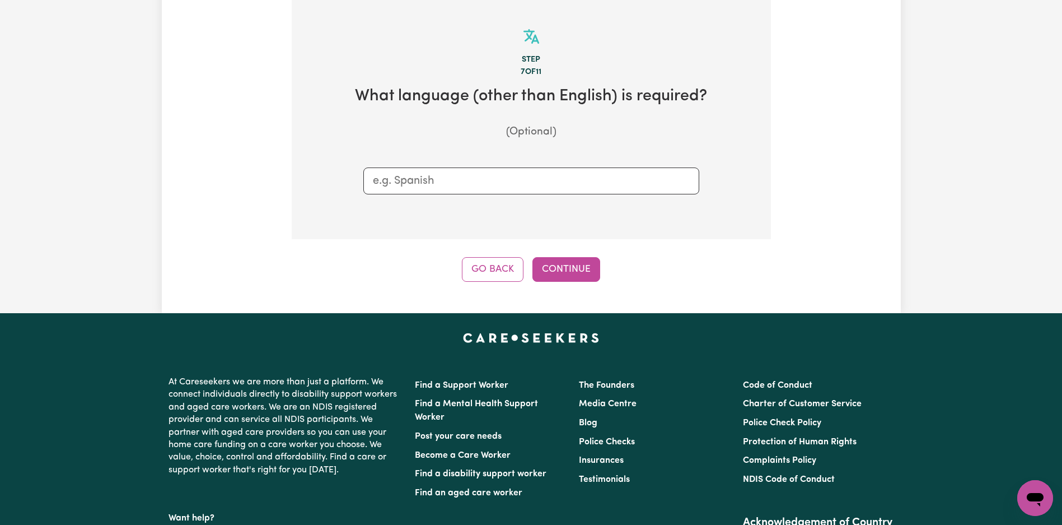
scroll to position [93, 0]
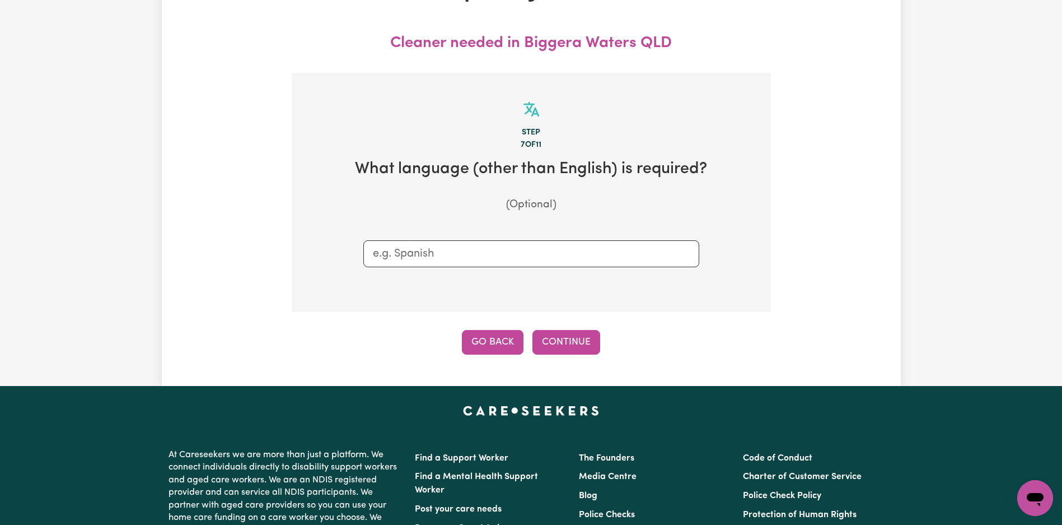
click at [506, 335] on button "Go Back" at bounding box center [493, 342] width 62 height 25
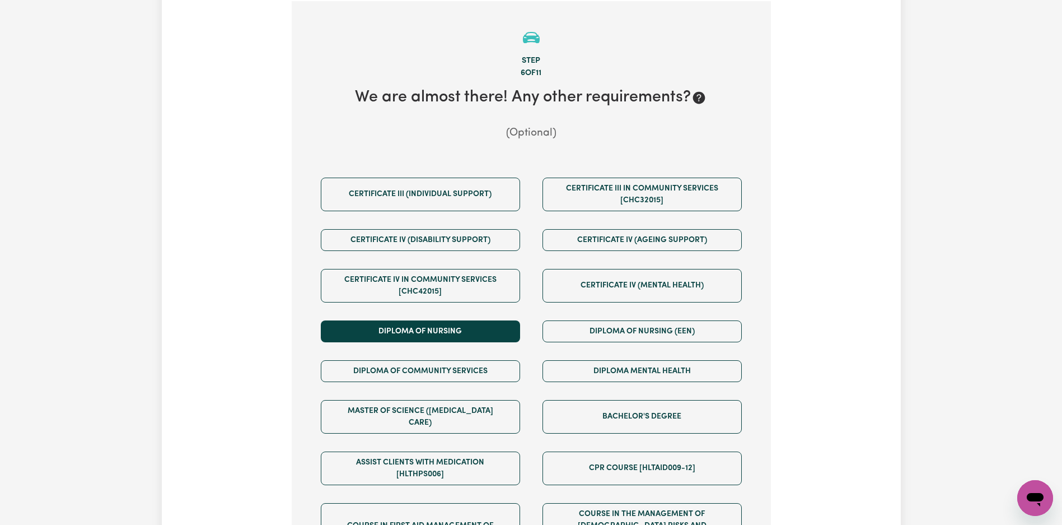
scroll to position [166, 0]
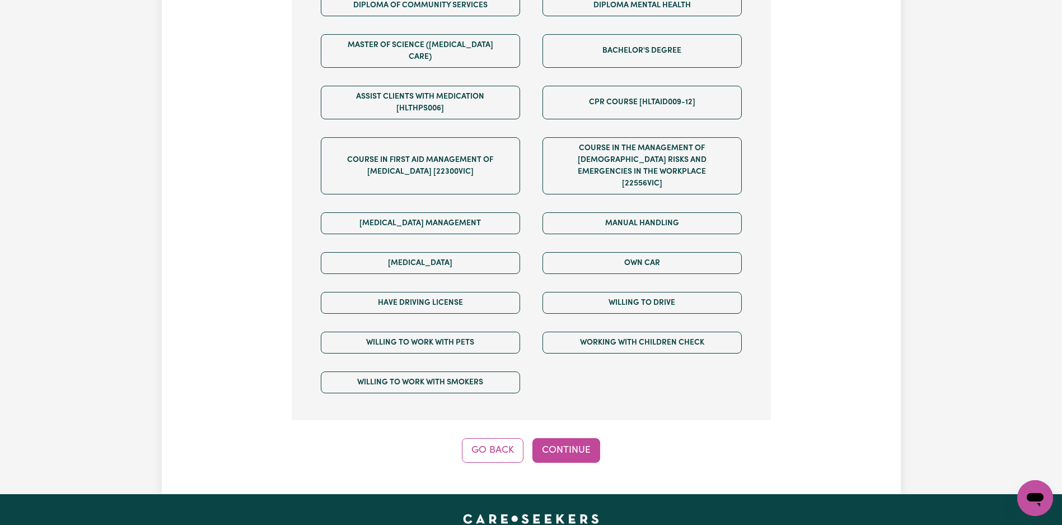
click at [484, 438] on button "Go Back" at bounding box center [493, 450] width 62 height 25
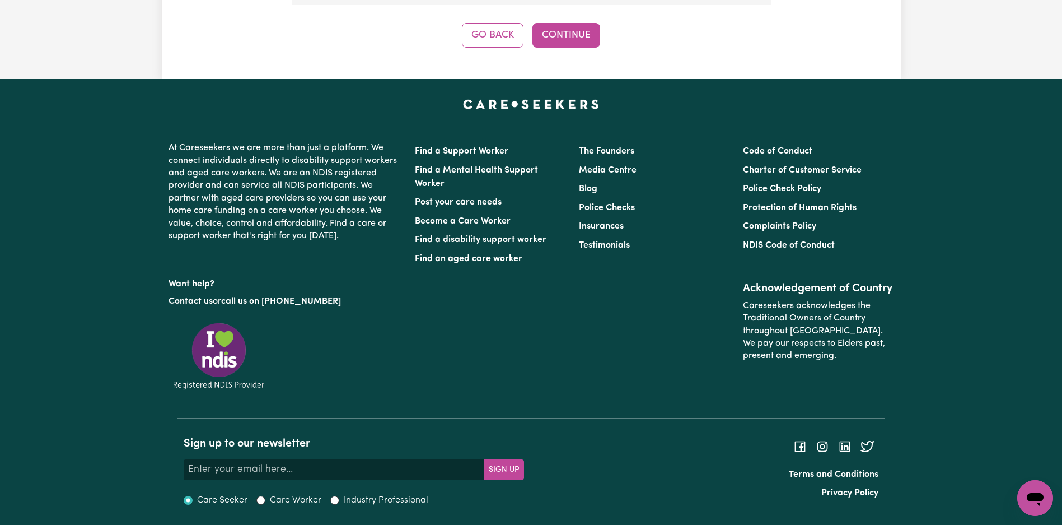
scroll to position [648, 0]
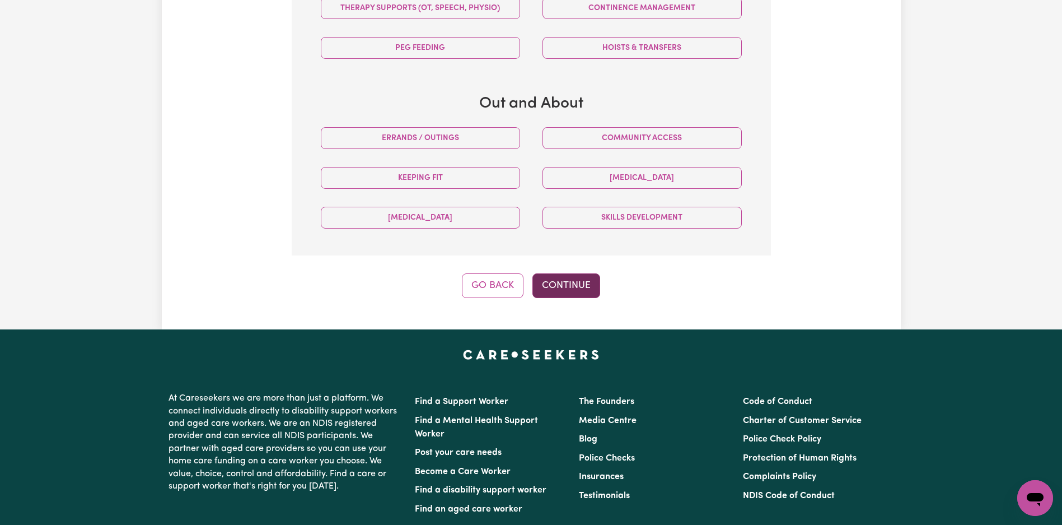
click at [567, 289] on button "Continue" at bounding box center [567, 285] width 68 height 25
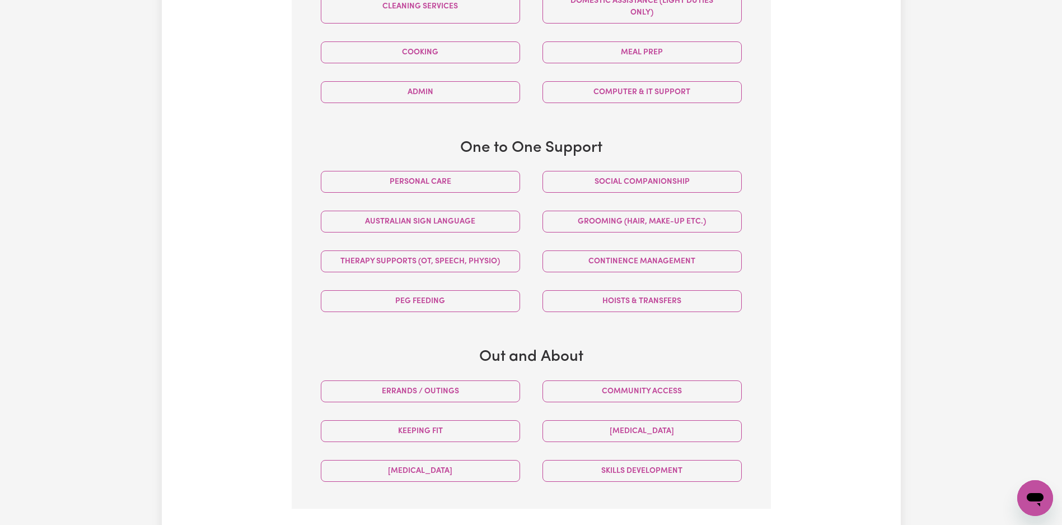
scroll to position [181, 0]
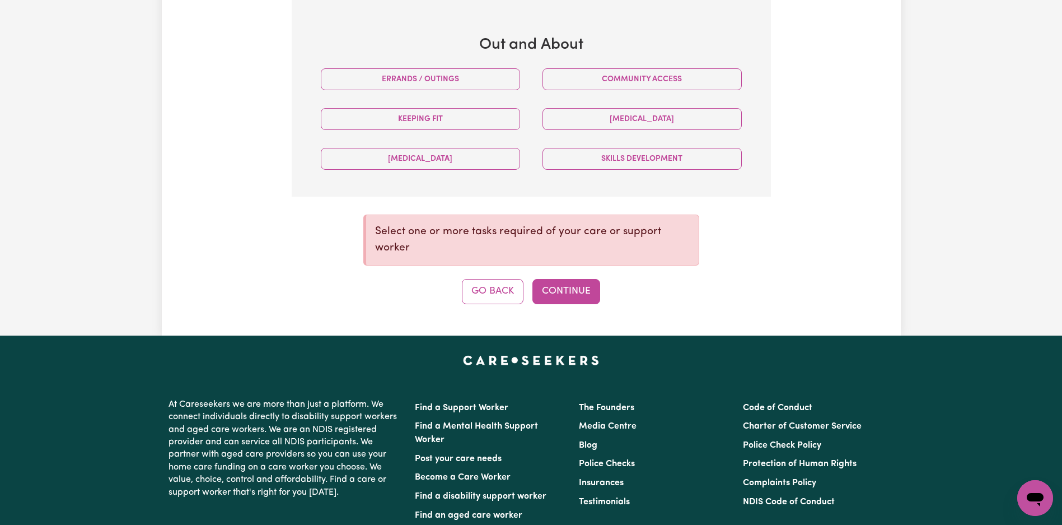
click at [494, 293] on button "Go Back" at bounding box center [493, 291] width 62 height 25
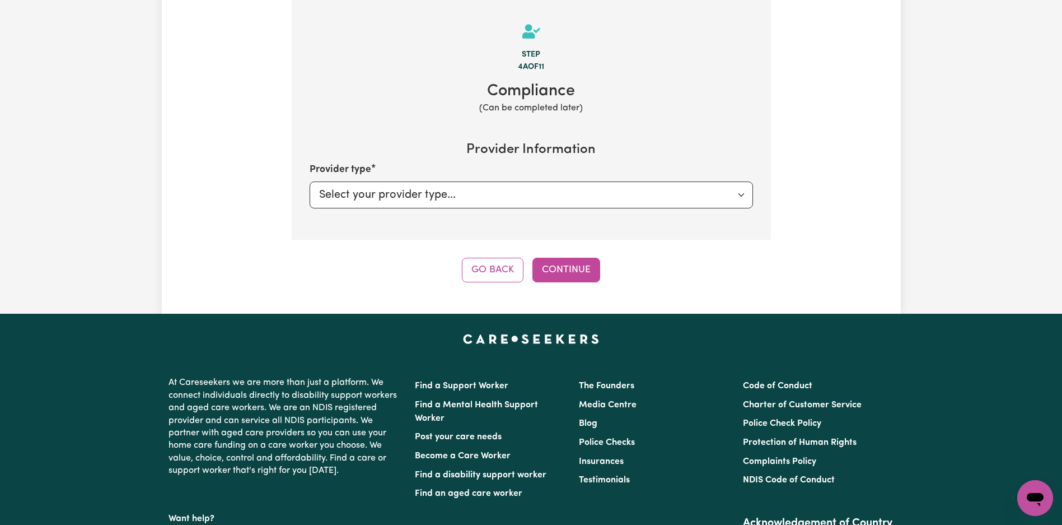
scroll to position [166, 0]
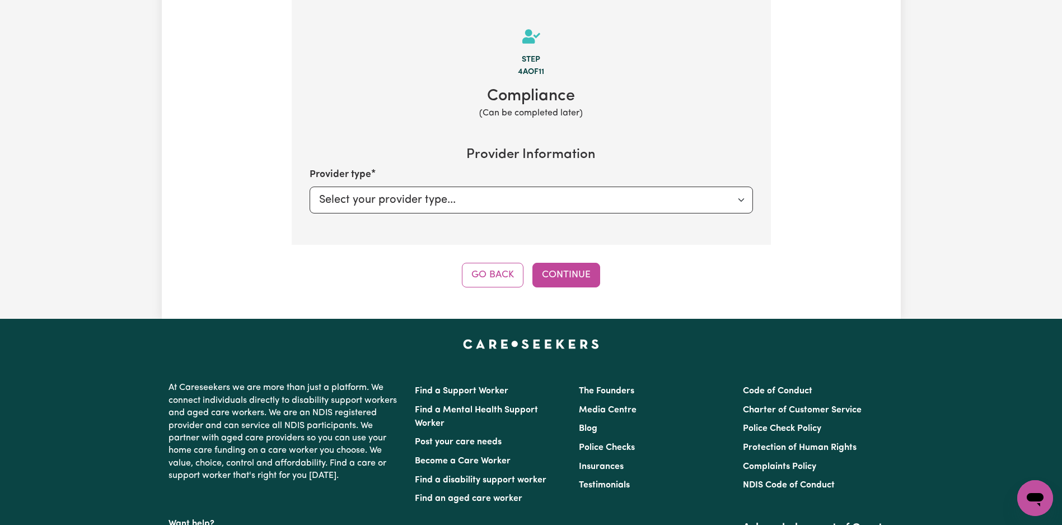
select select "AGED_HOME_CARE"
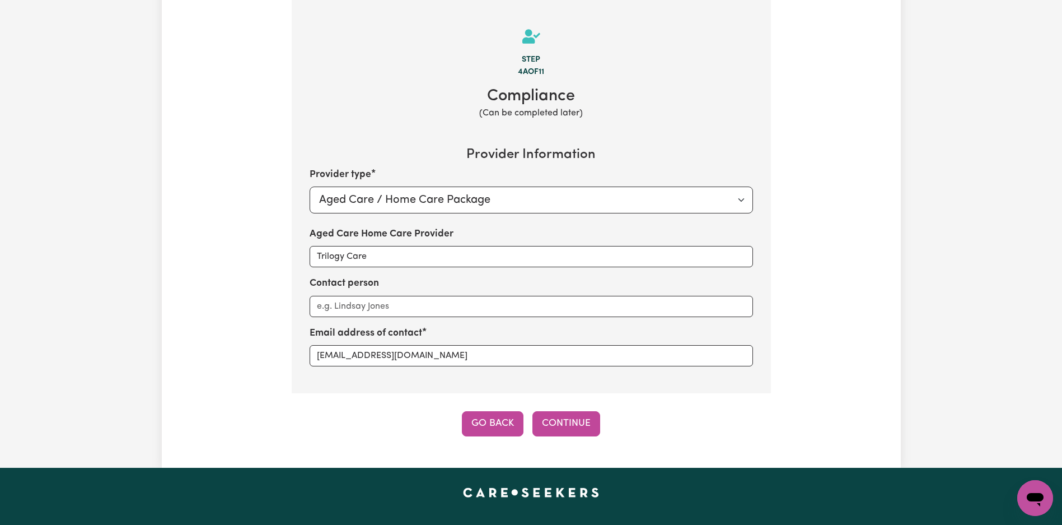
click at [503, 424] on button "Go Back" at bounding box center [493, 423] width 62 height 25
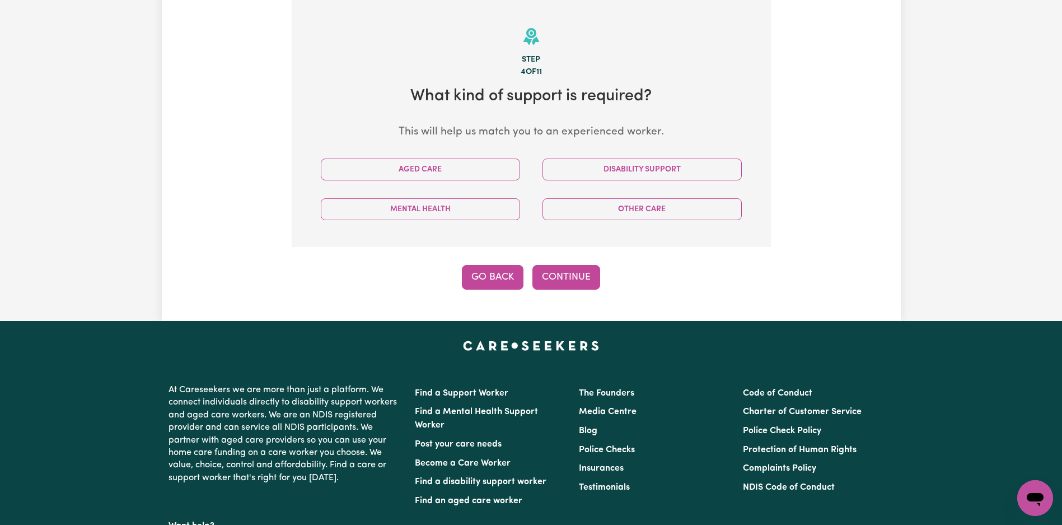
click at [491, 284] on button "Go Back" at bounding box center [493, 277] width 62 height 25
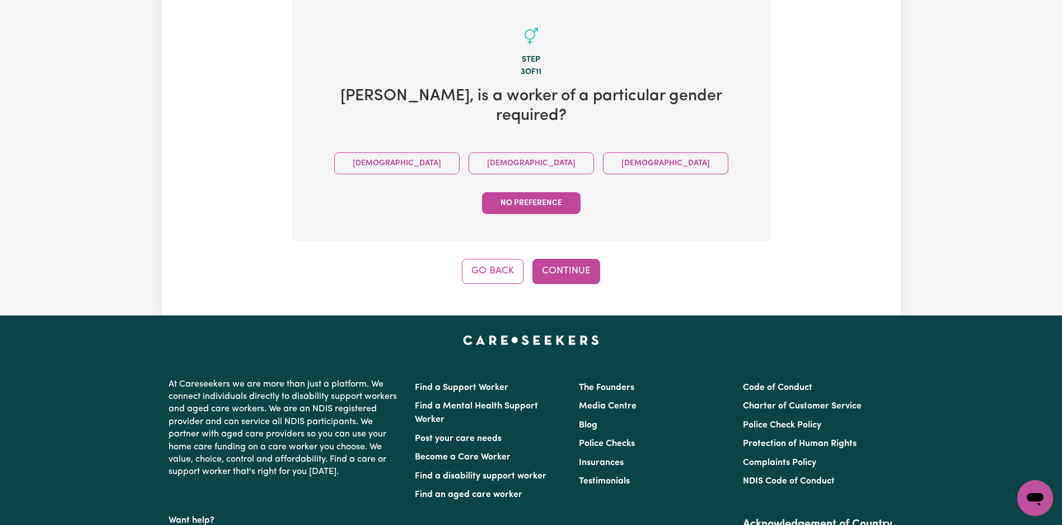
scroll to position [0, 0]
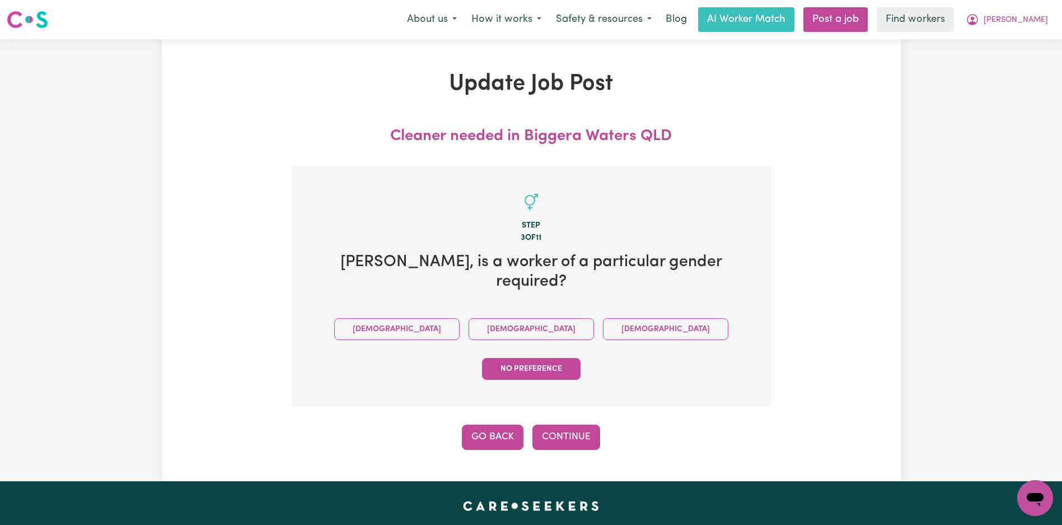
click at [482, 424] on button "Go Back" at bounding box center [493, 436] width 62 height 25
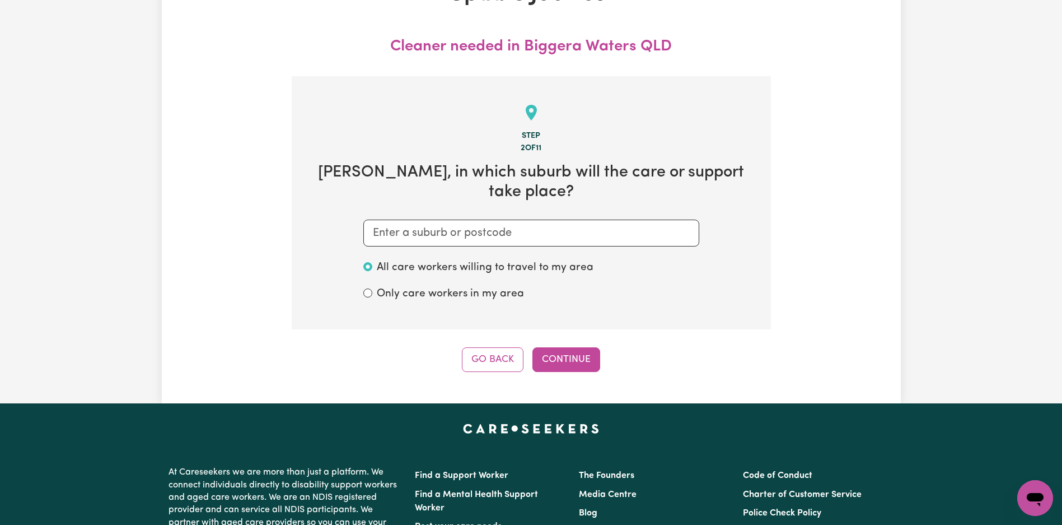
scroll to position [32, 0]
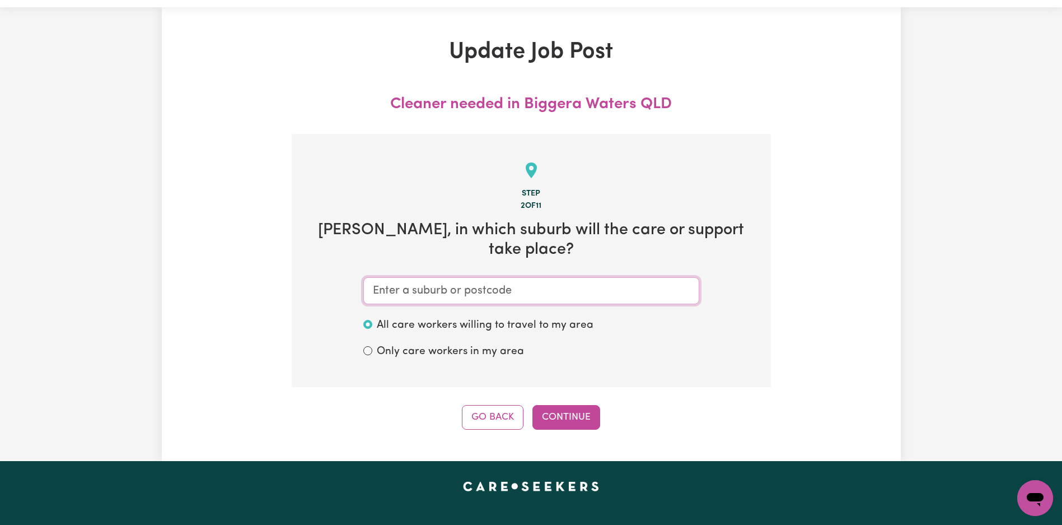
click at [425, 277] on input "text" at bounding box center [531, 290] width 336 height 27
click at [491, 405] on button "Go Back" at bounding box center [493, 417] width 62 height 25
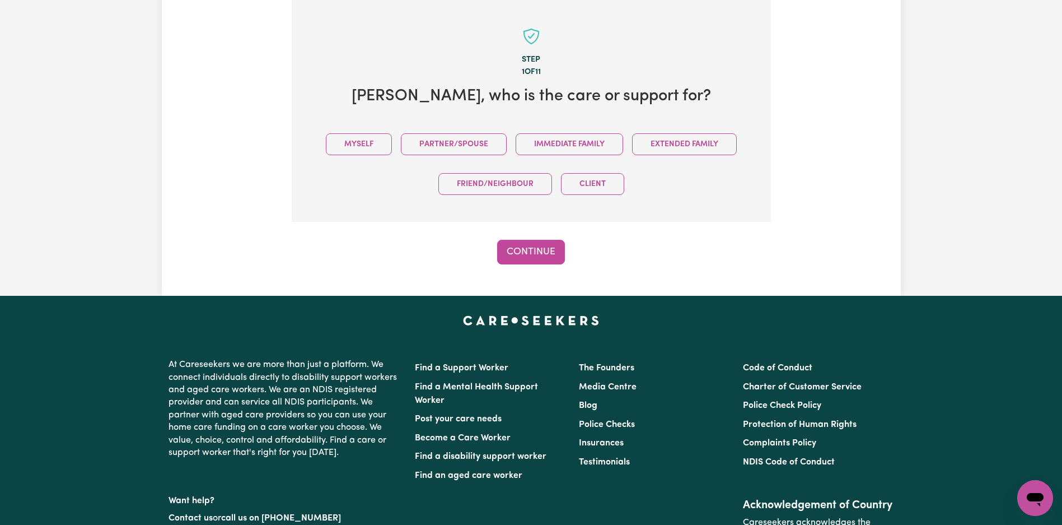
scroll to position [0, 0]
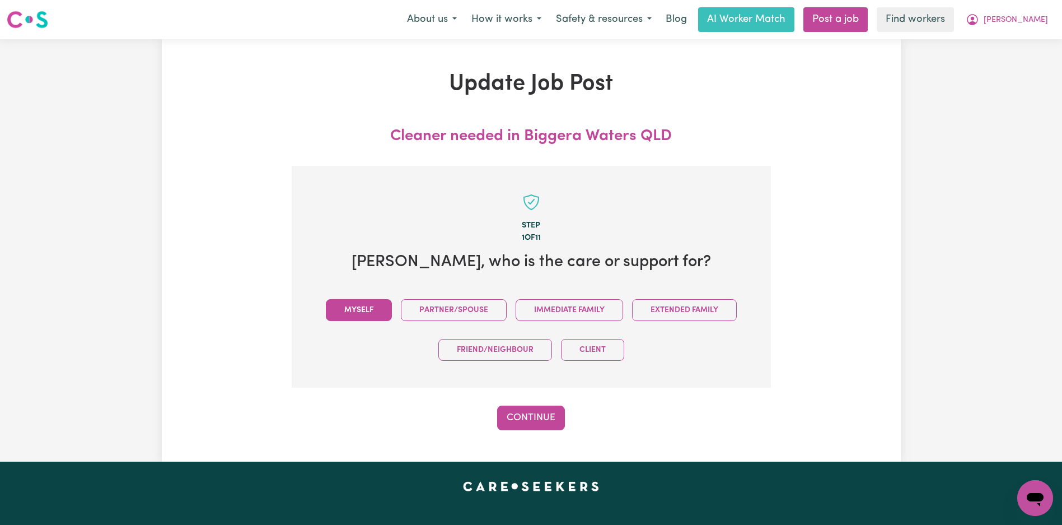
click at [358, 307] on button "Myself" at bounding box center [359, 310] width 66 height 22
click at [536, 418] on button "Continue" at bounding box center [531, 417] width 68 height 25
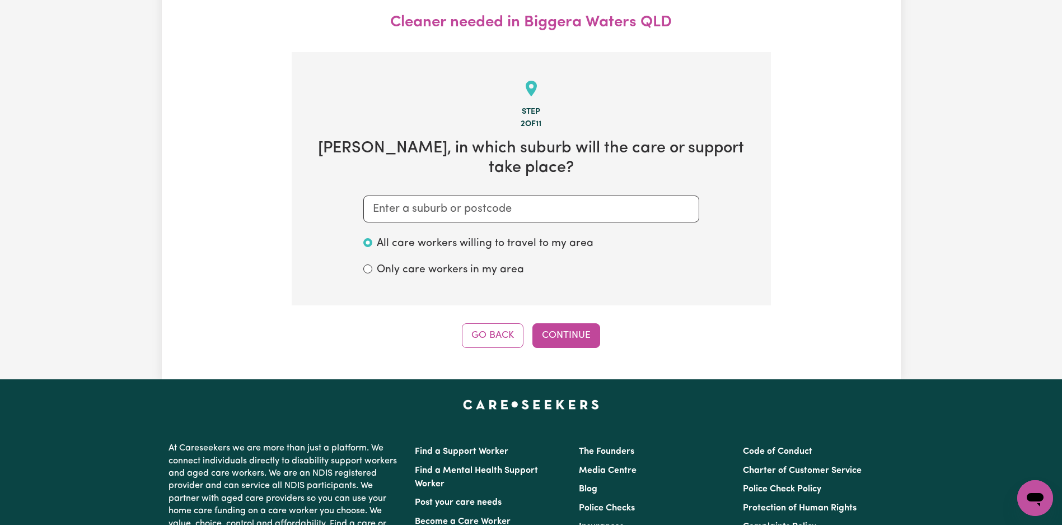
scroll to position [166, 0]
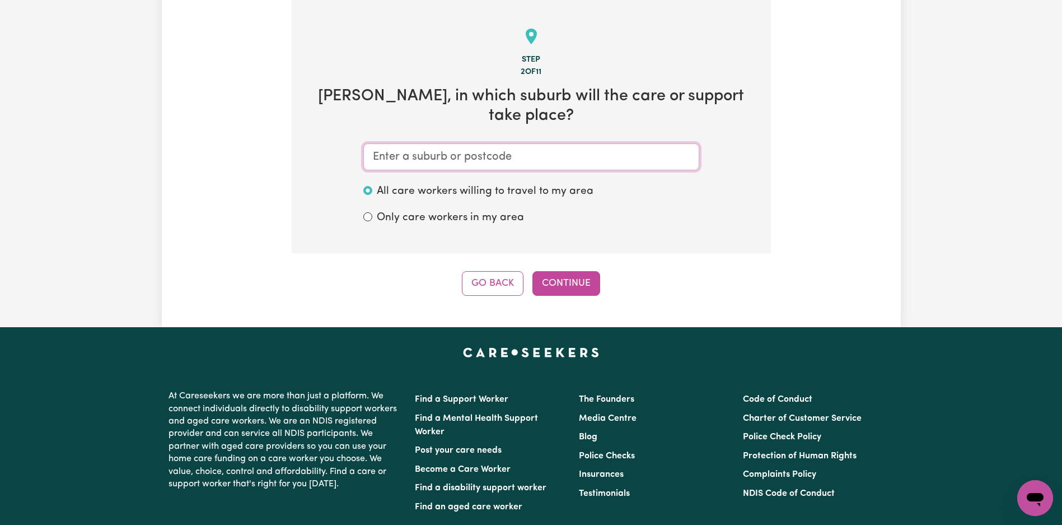
click at [472, 143] on input "text" at bounding box center [531, 156] width 336 height 27
paste input "BIGGERA"
type input "BIGGERA"
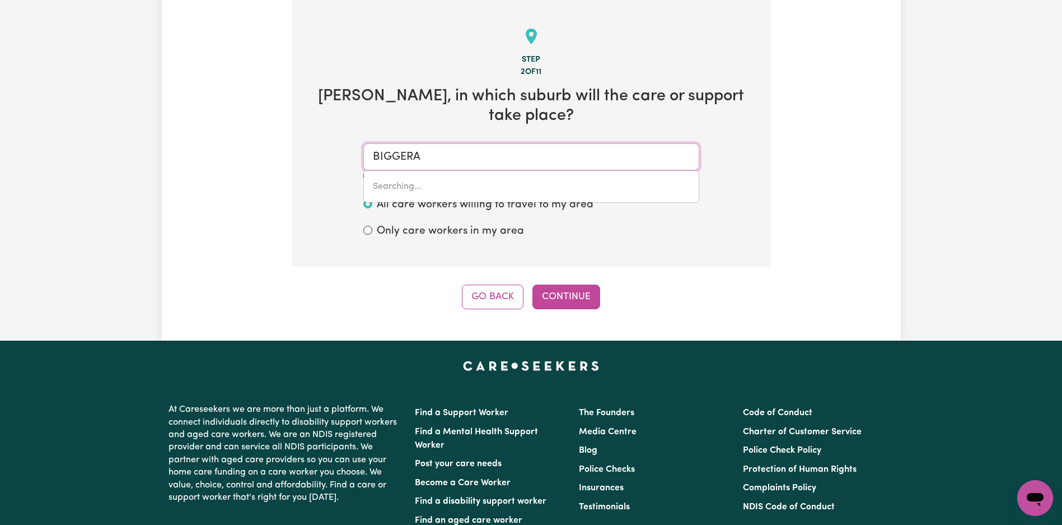
type input "BIGGERA WATERS, Queensland, 4216"
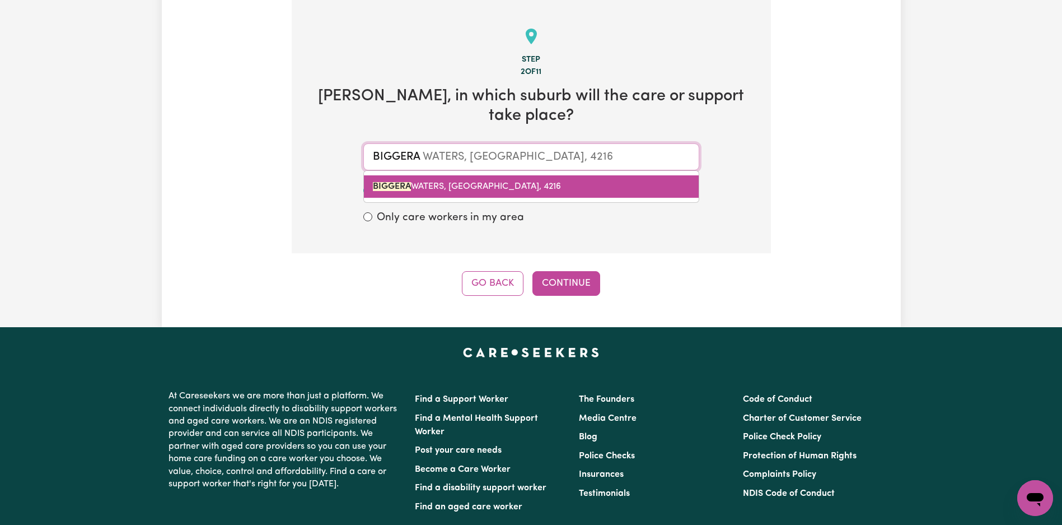
click at [461, 182] on span "BIGGERA WATERS, Queensland, 4216" at bounding box center [467, 186] width 188 height 9
type input "BIGGERA WATERS, Queensland, 4216"
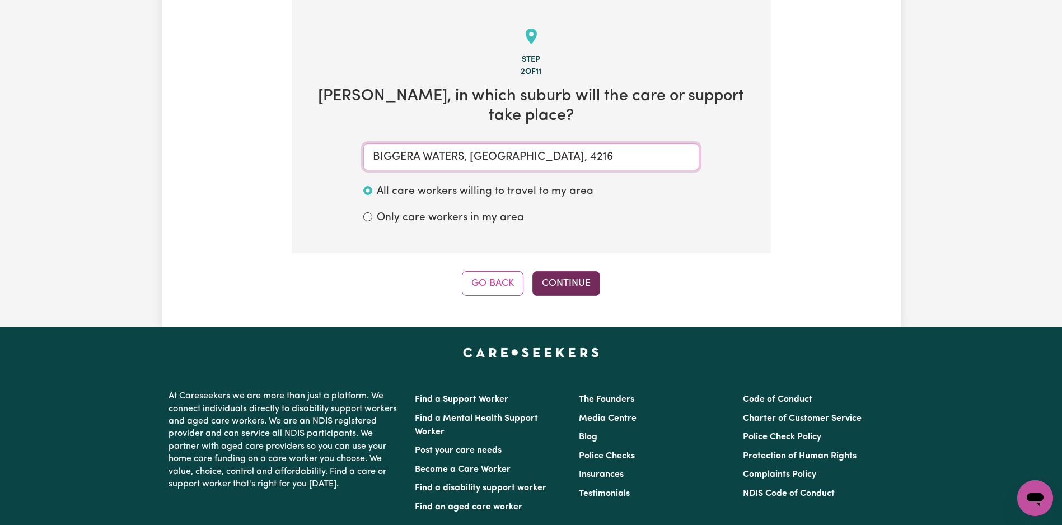
type input "BIGGERA WATERS, Queensland, 4216"
click at [571, 271] on button "Continue" at bounding box center [567, 283] width 68 height 25
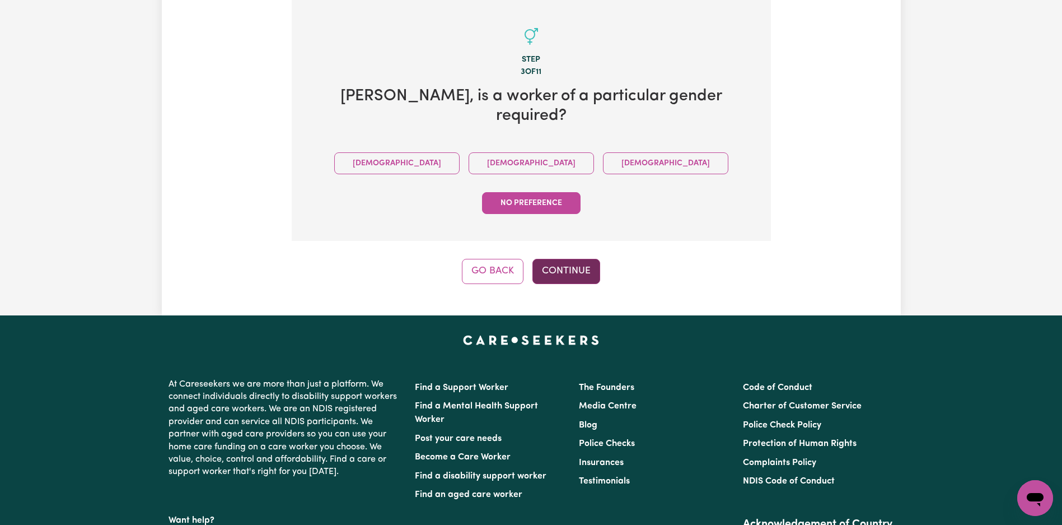
click at [573, 259] on button "Continue" at bounding box center [567, 271] width 68 height 25
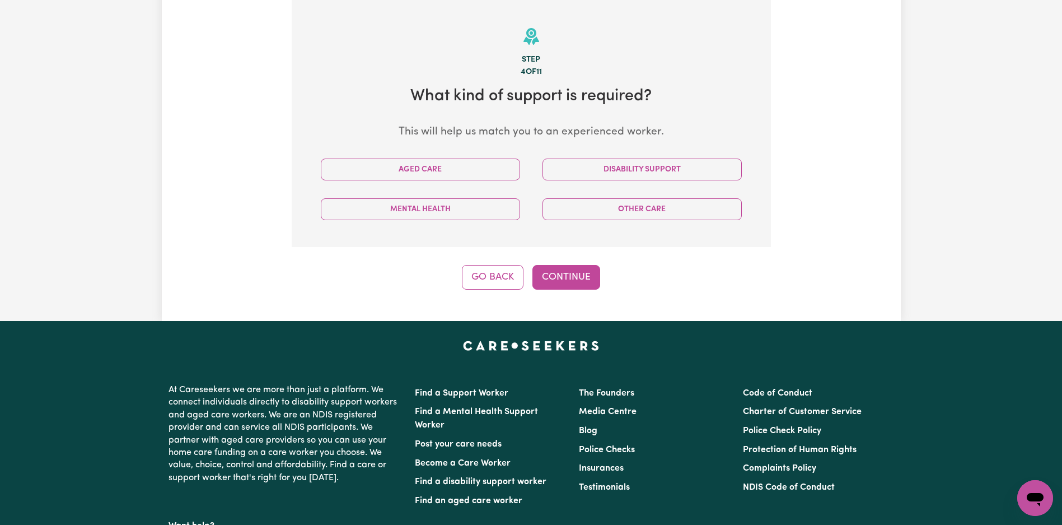
scroll to position [151, 0]
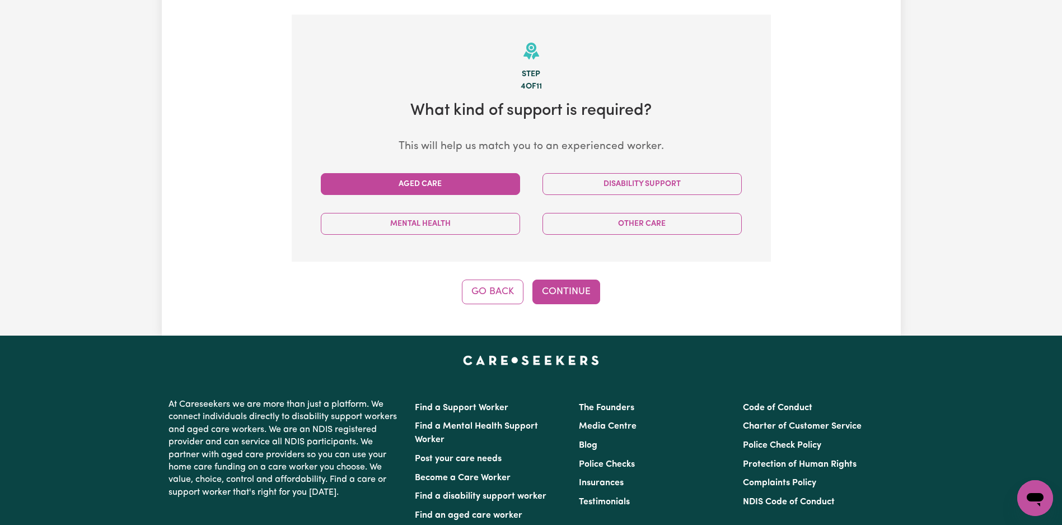
click at [469, 186] on button "Aged Care" at bounding box center [420, 184] width 199 height 22
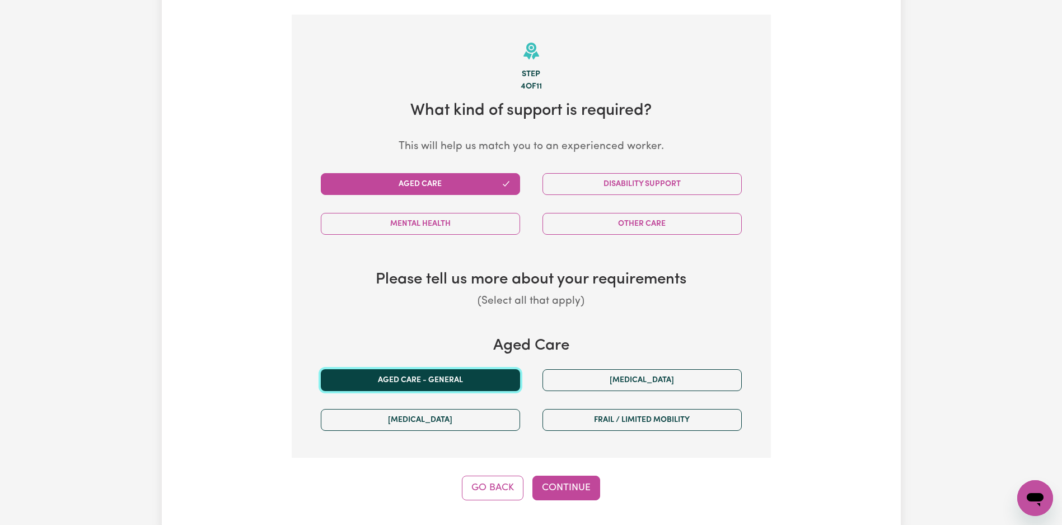
drag, startPoint x: 461, startPoint y: 382, endPoint x: 468, endPoint y: 383, distance: 6.8
click at [461, 382] on button "Aged care - General" at bounding box center [420, 380] width 199 height 22
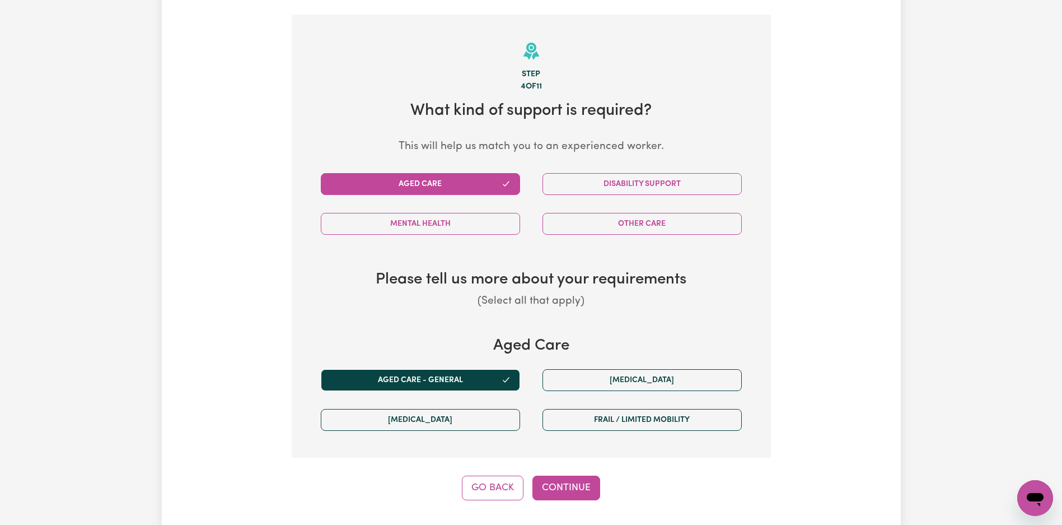
click at [572, 491] on button "Continue" at bounding box center [567, 487] width 68 height 25
select select "AGED_HOME_CARE"
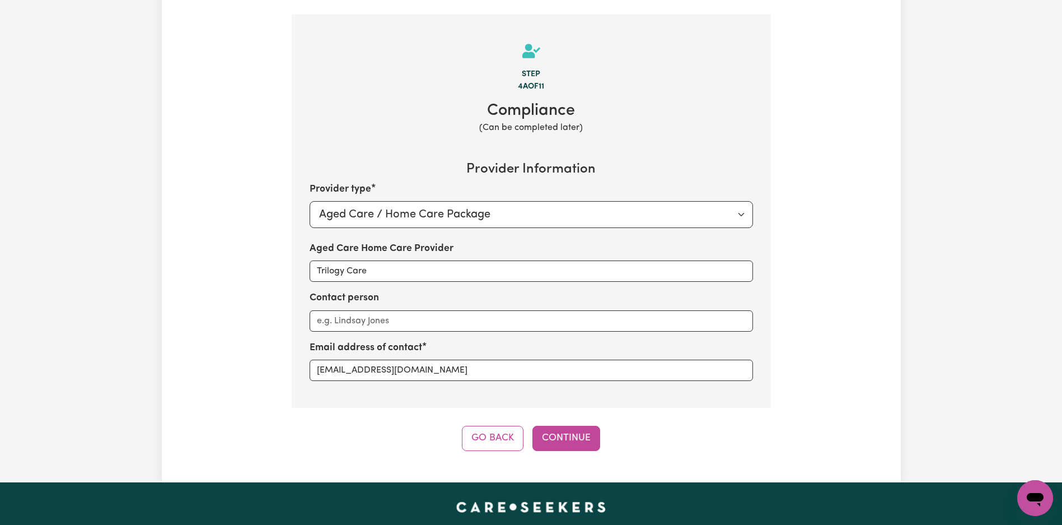
scroll to position [166, 0]
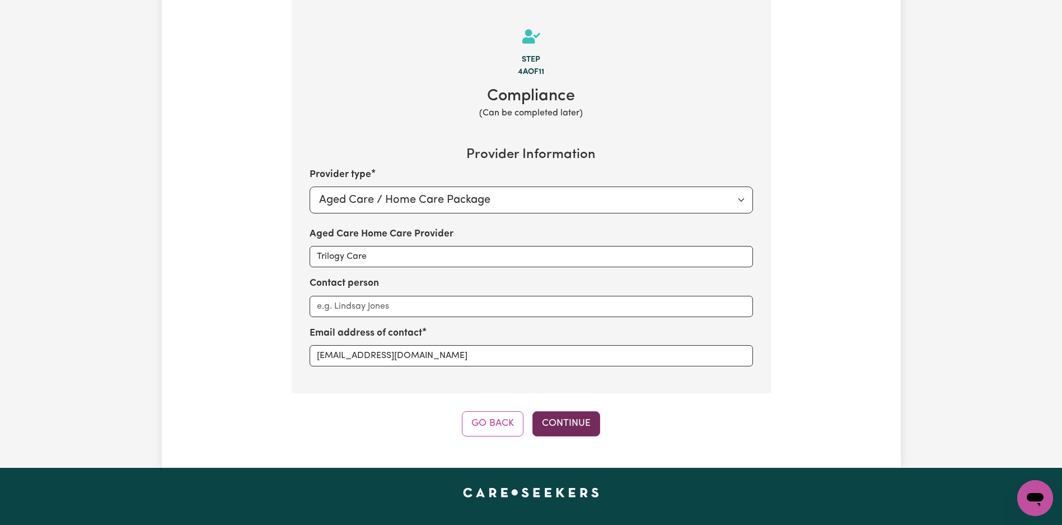
click at [580, 429] on button "Continue" at bounding box center [567, 423] width 68 height 25
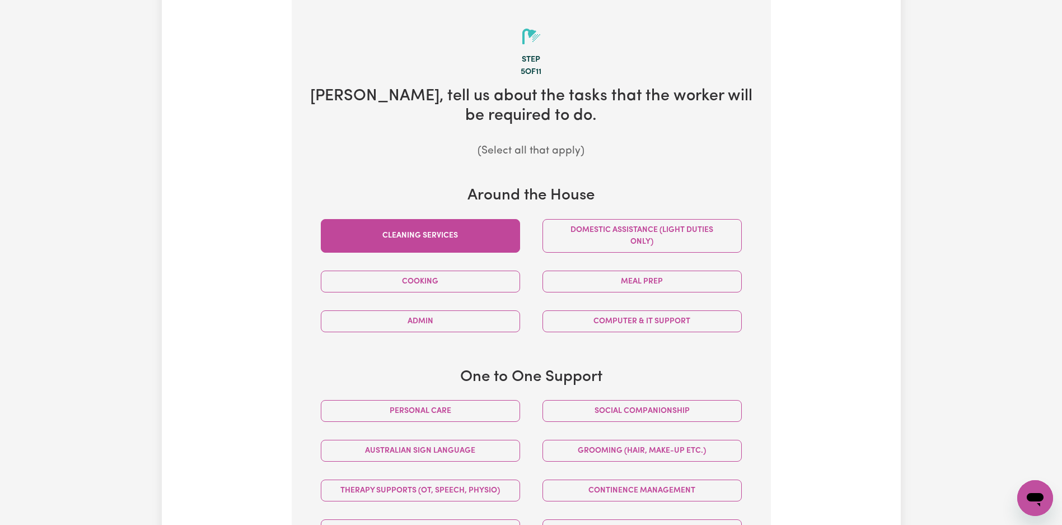
click at [494, 242] on button "Cleaning services" at bounding box center [420, 236] width 199 height 34
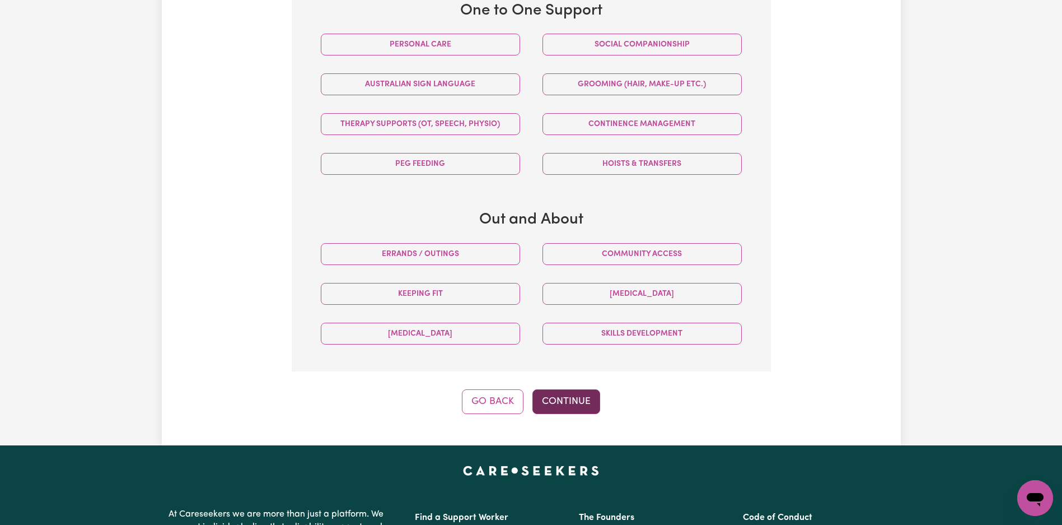
scroll to position [590, 0]
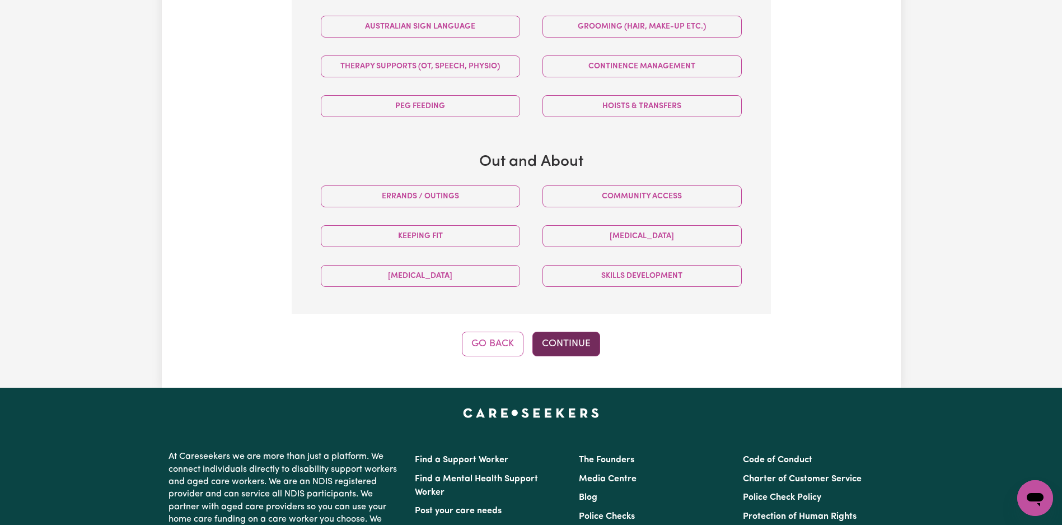
click at [576, 352] on button "Continue" at bounding box center [567, 344] width 68 height 25
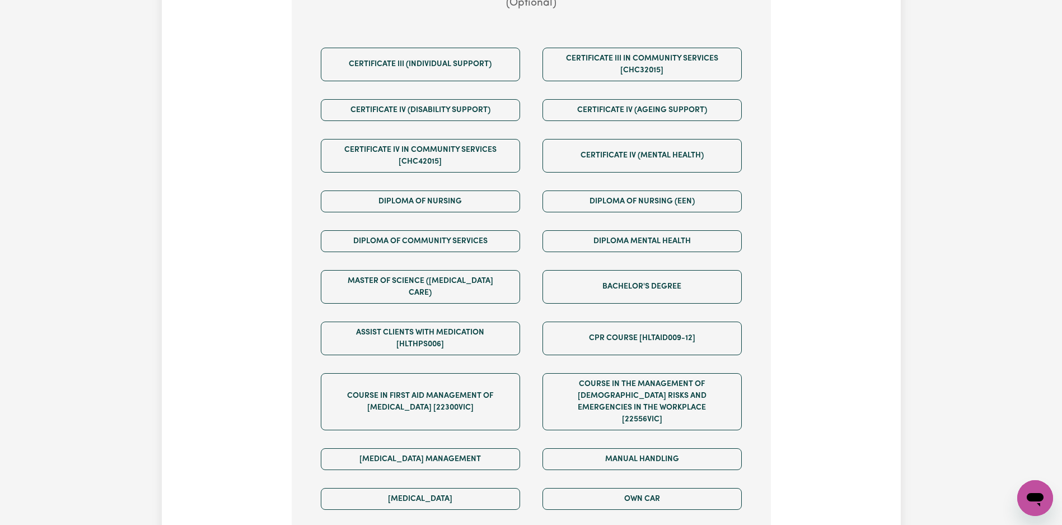
scroll to position [222, 0]
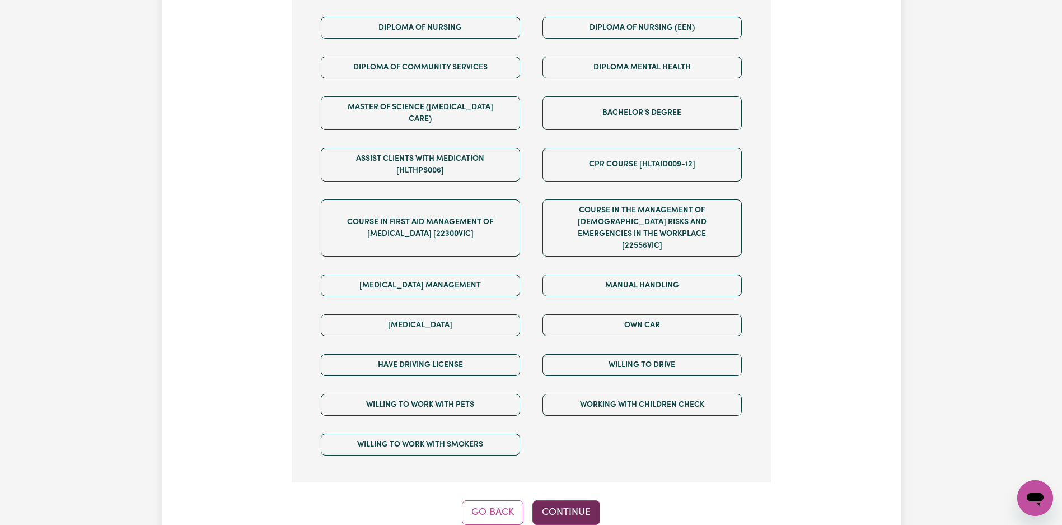
click at [586, 500] on button "Continue" at bounding box center [567, 512] width 68 height 25
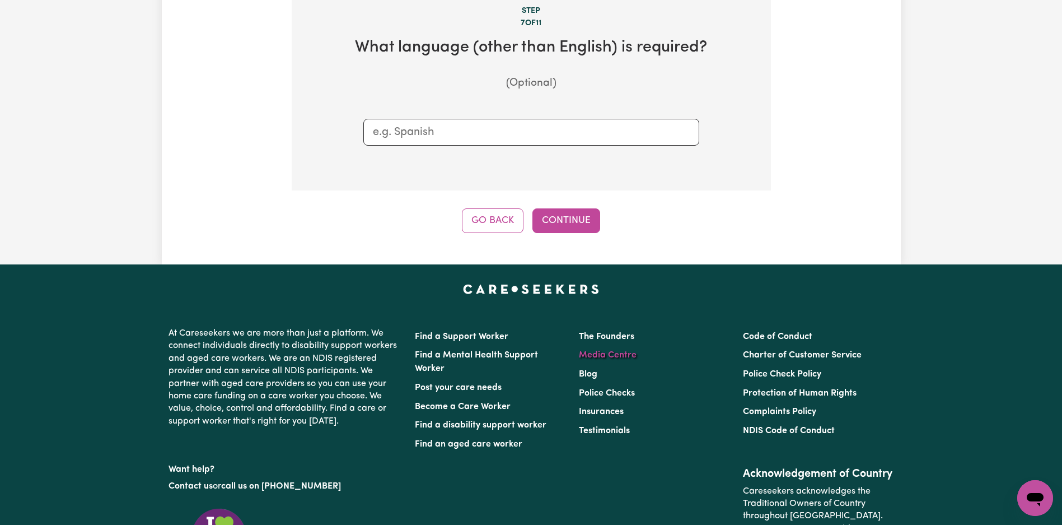
scroll to position [166, 0]
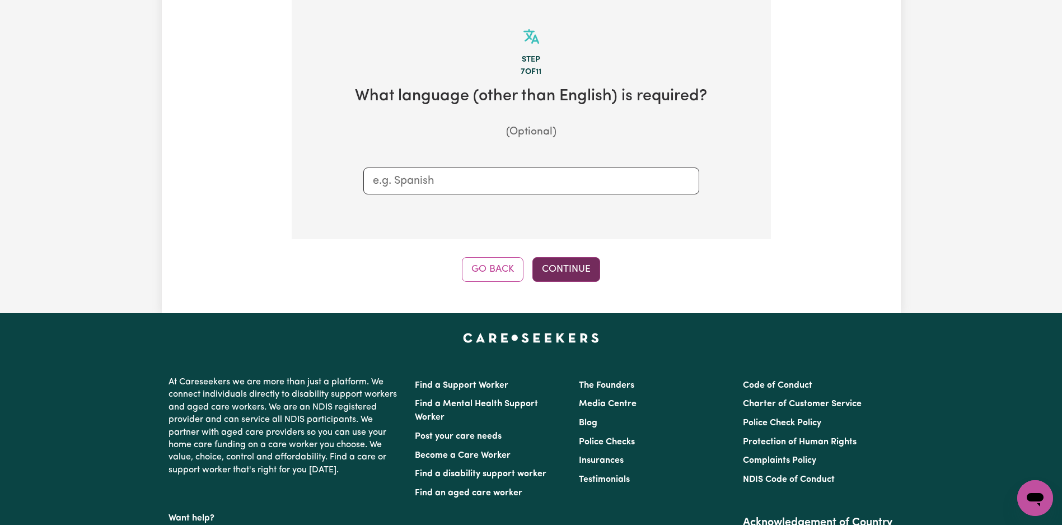
click at [575, 259] on button "Continue" at bounding box center [567, 269] width 68 height 25
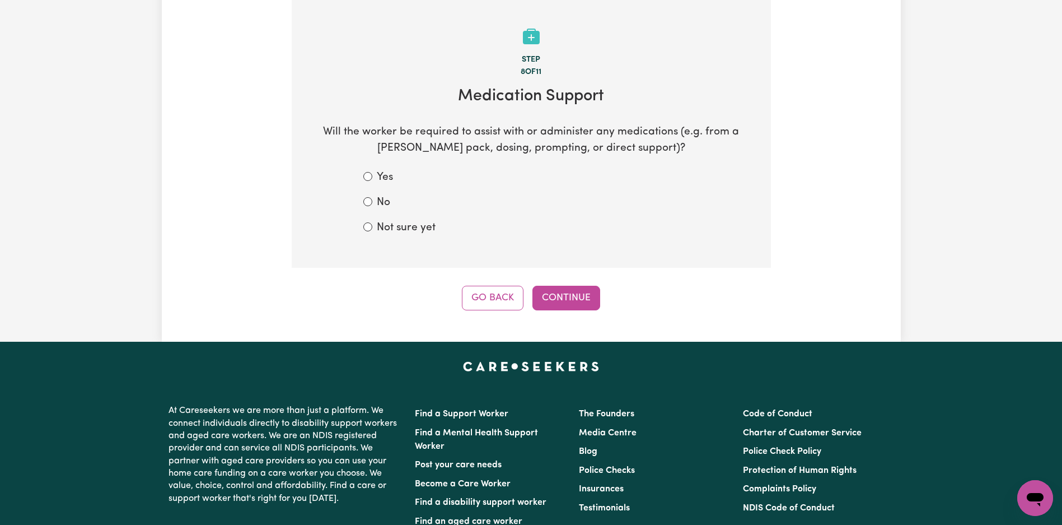
drag, startPoint x: 416, startPoint y: 224, endPoint x: 431, endPoint y: 227, distance: 15.9
click at [416, 224] on label "Not sure yet" at bounding box center [406, 228] width 59 height 16
click at [372, 224] on input "Not sure yet" at bounding box center [367, 226] width 9 height 9
radio input "true"
click at [554, 297] on button "Continue" at bounding box center [567, 298] width 68 height 25
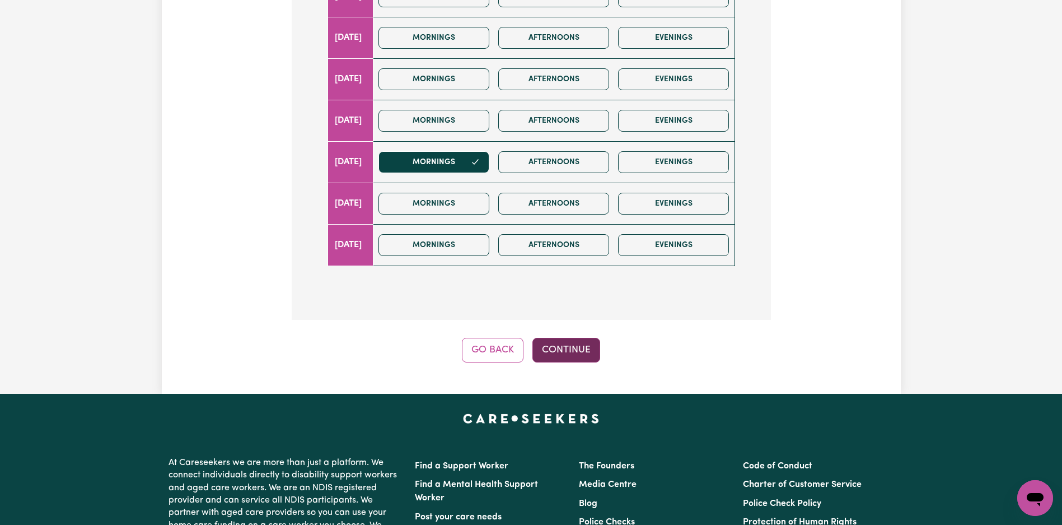
click at [596, 361] on button "Continue" at bounding box center [567, 350] width 68 height 25
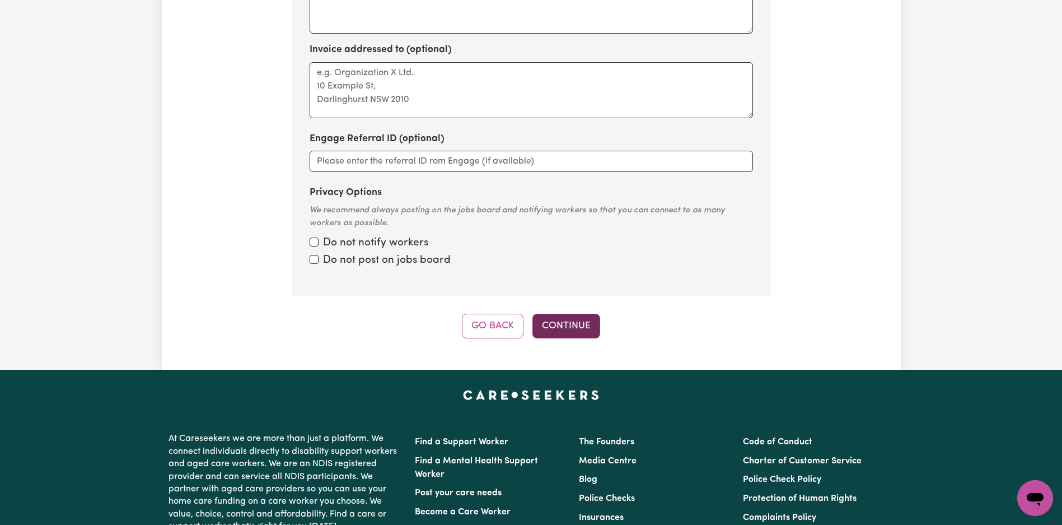
click at [579, 323] on button "Continue" at bounding box center [567, 326] width 68 height 25
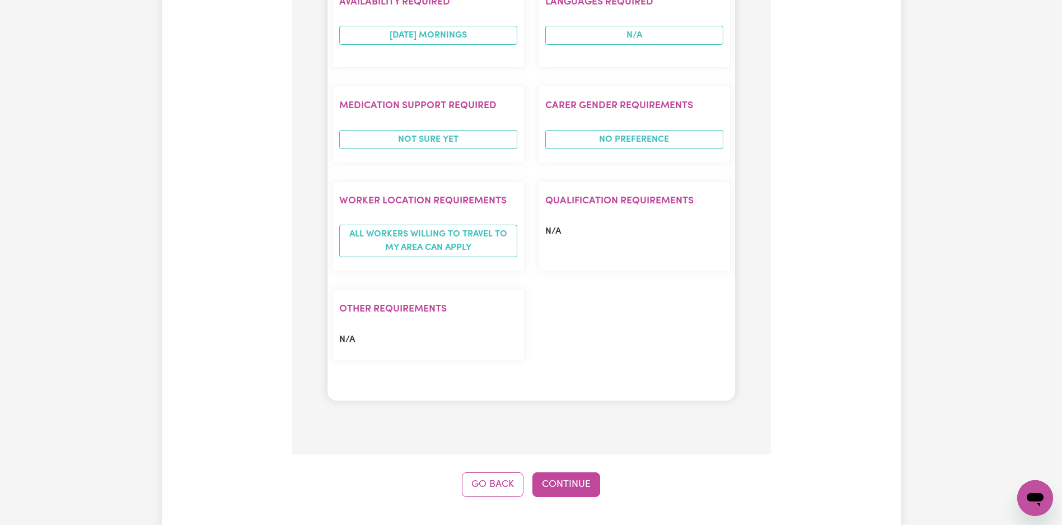
scroll to position [860, 0]
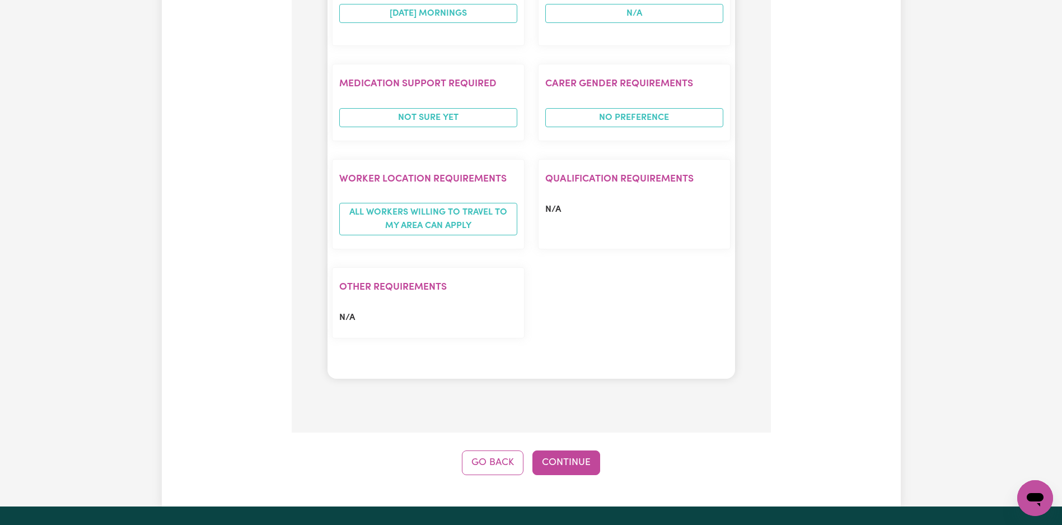
click at [572, 456] on button "Continue" at bounding box center [567, 462] width 68 height 25
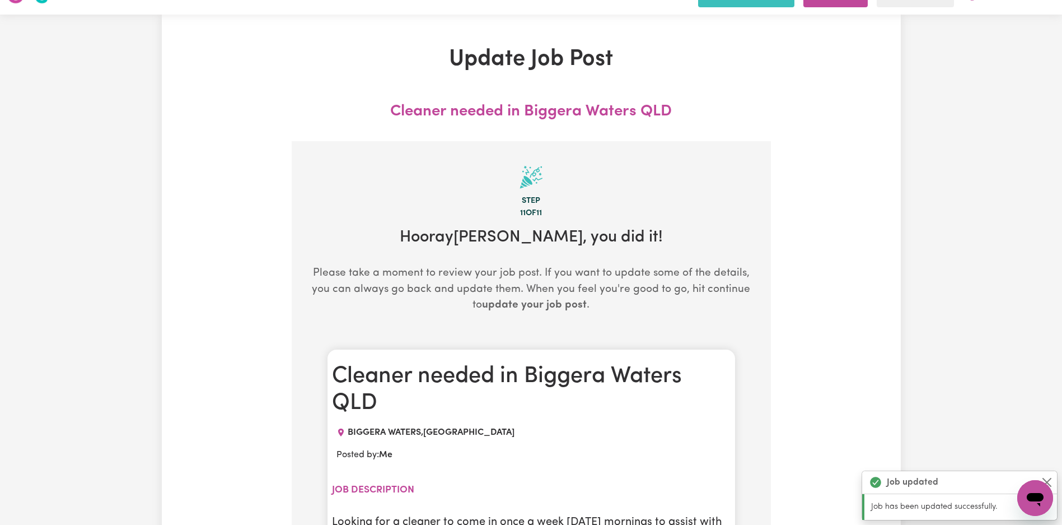
scroll to position [0, 0]
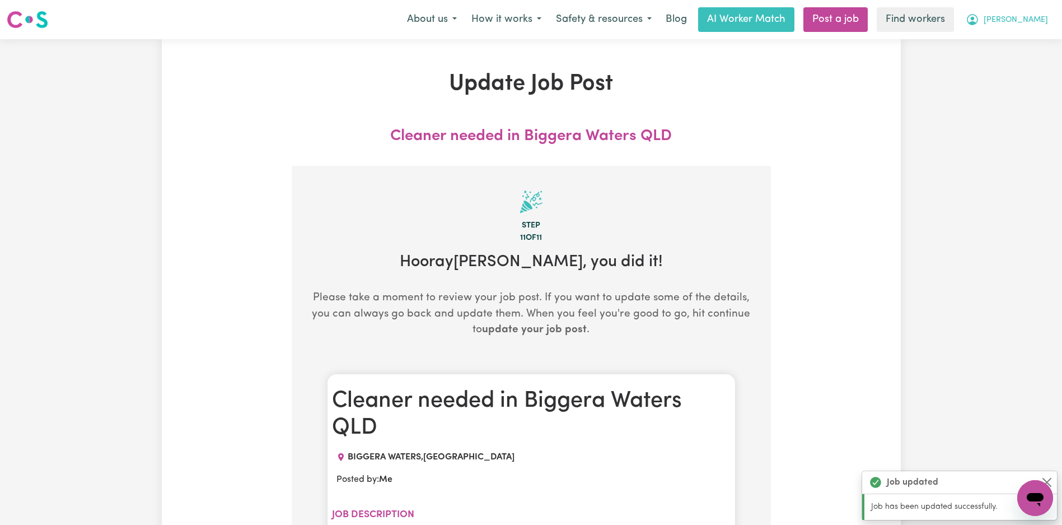
click at [1035, 19] on span "[PERSON_NAME]" at bounding box center [1016, 20] width 64 height 12
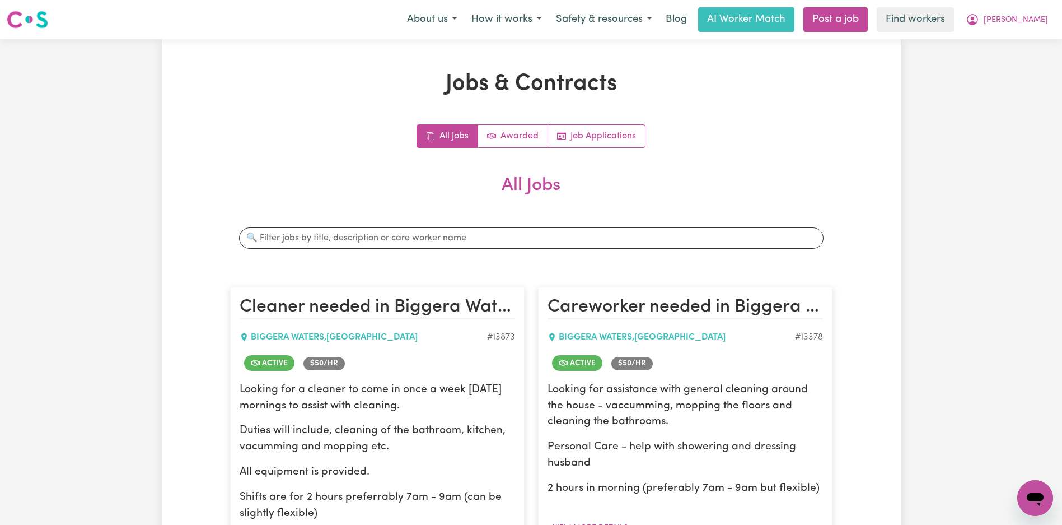
click at [1028, 7] on div "About us How it works Safety & resources Blog AI Worker Match Post a job Find w…" at bounding box center [728, 19] width 656 height 25
click at [1038, 20] on span "[PERSON_NAME]" at bounding box center [1016, 20] width 64 height 12
click at [1025, 58] on link "Logout" at bounding box center [1011, 64] width 88 height 21
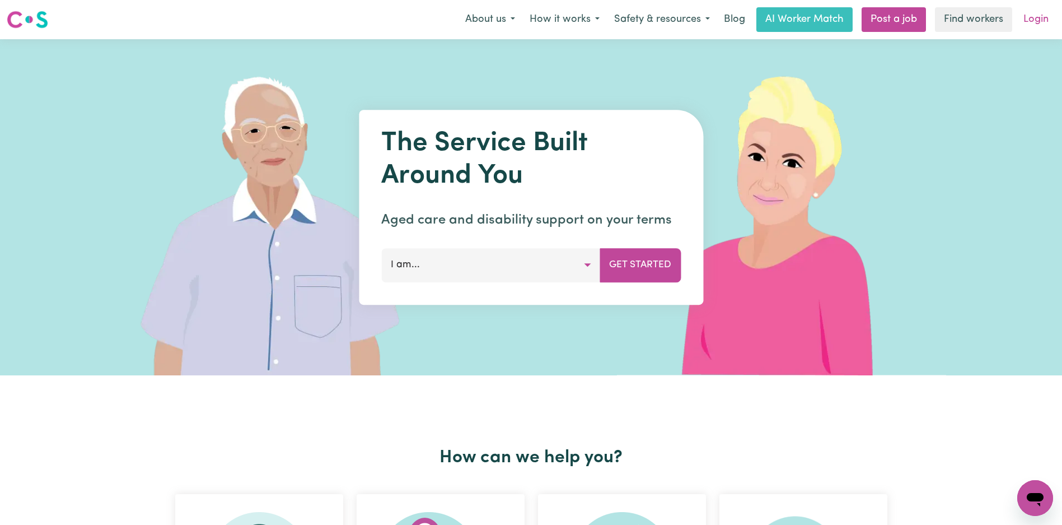
click at [1039, 21] on link "Login" at bounding box center [1036, 19] width 39 height 25
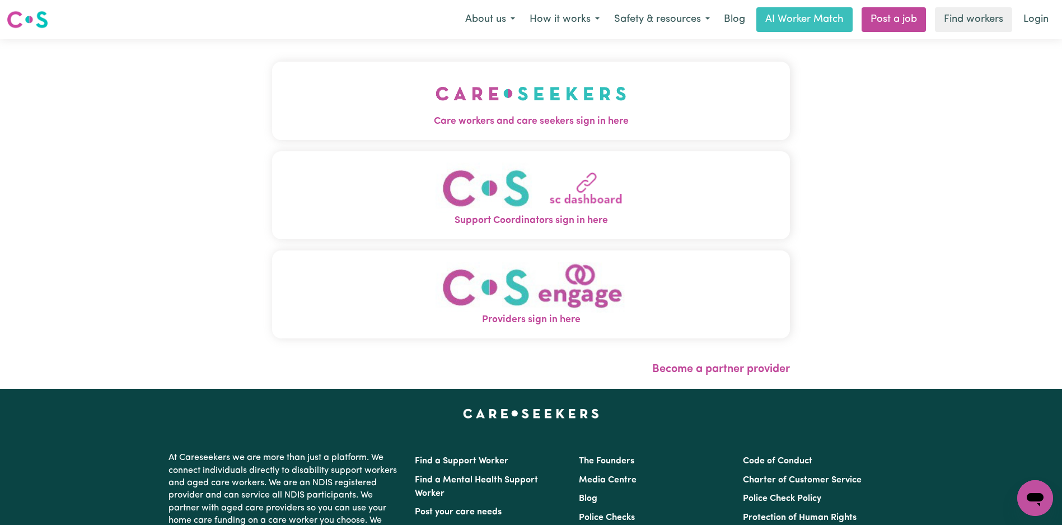
click at [391, 63] on button "Care workers and care seekers sign in here" at bounding box center [531, 101] width 518 height 78
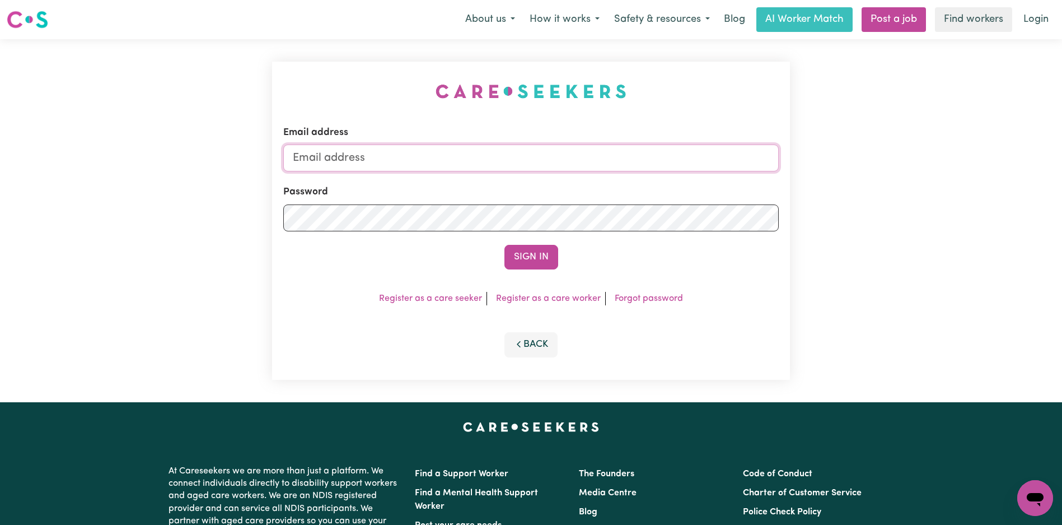
click at [582, 168] on input "Email address" at bounding box center [531, 157] width 496 height 27
type input "superuser~rosalind_martin@ymail.com"
click at [526, 265] on button "Sign In" at bounding box center [532, 257] width 54 height 25
